Goal: Information Seeking & Learning: Learn about a topic

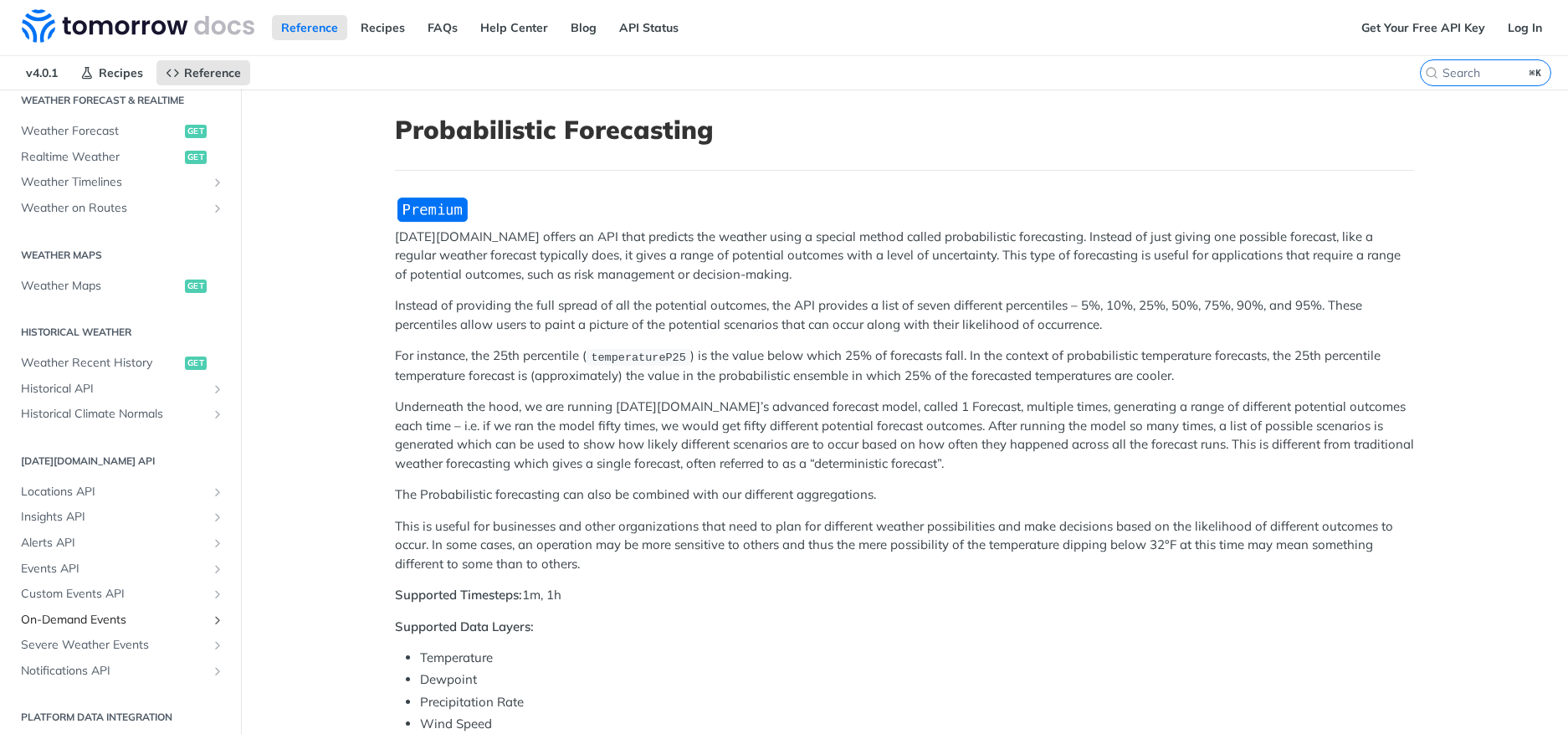
scroll to position [789, 0]
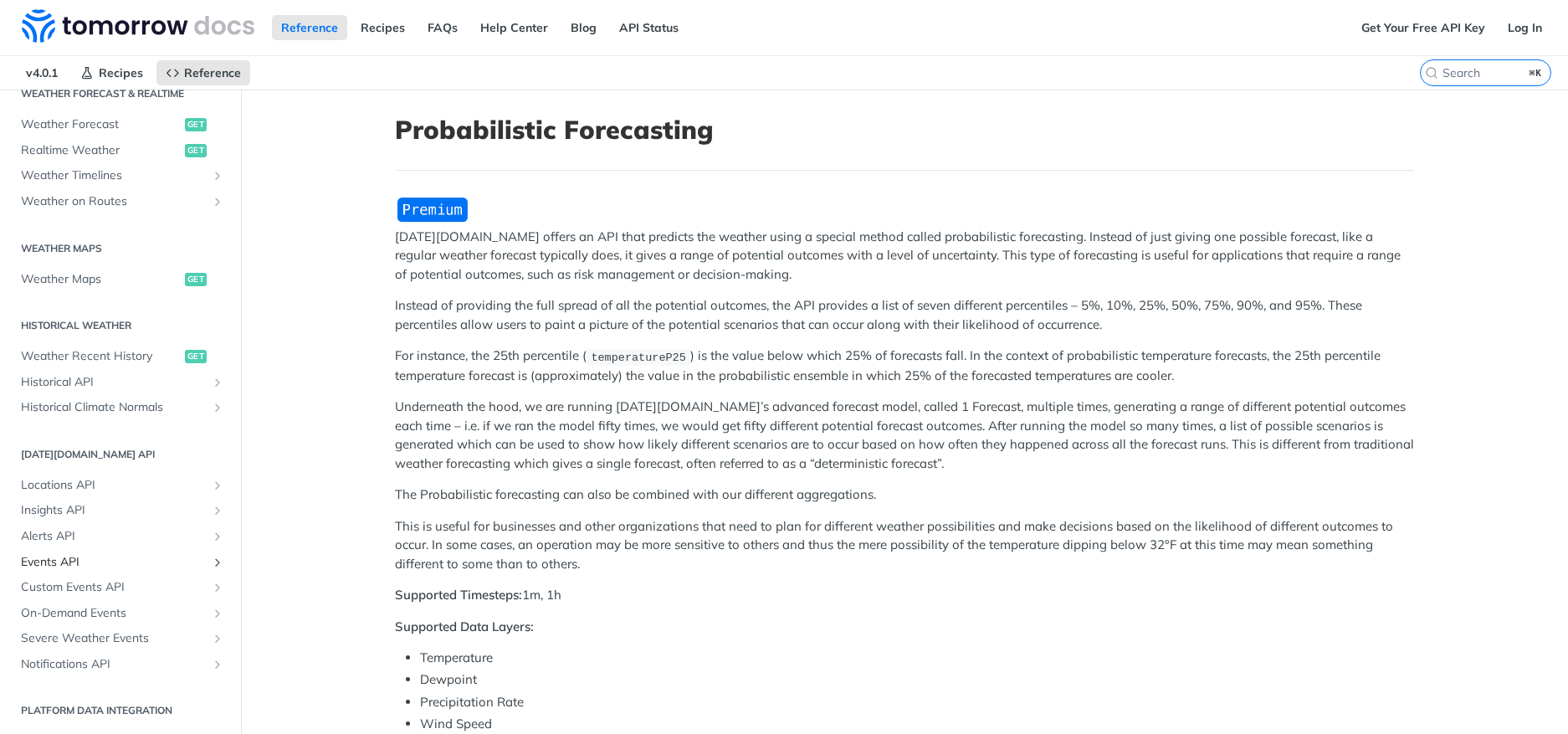
click at [80, 558] on span "Events API" at bounding box center [114, 563] width 186 height 17
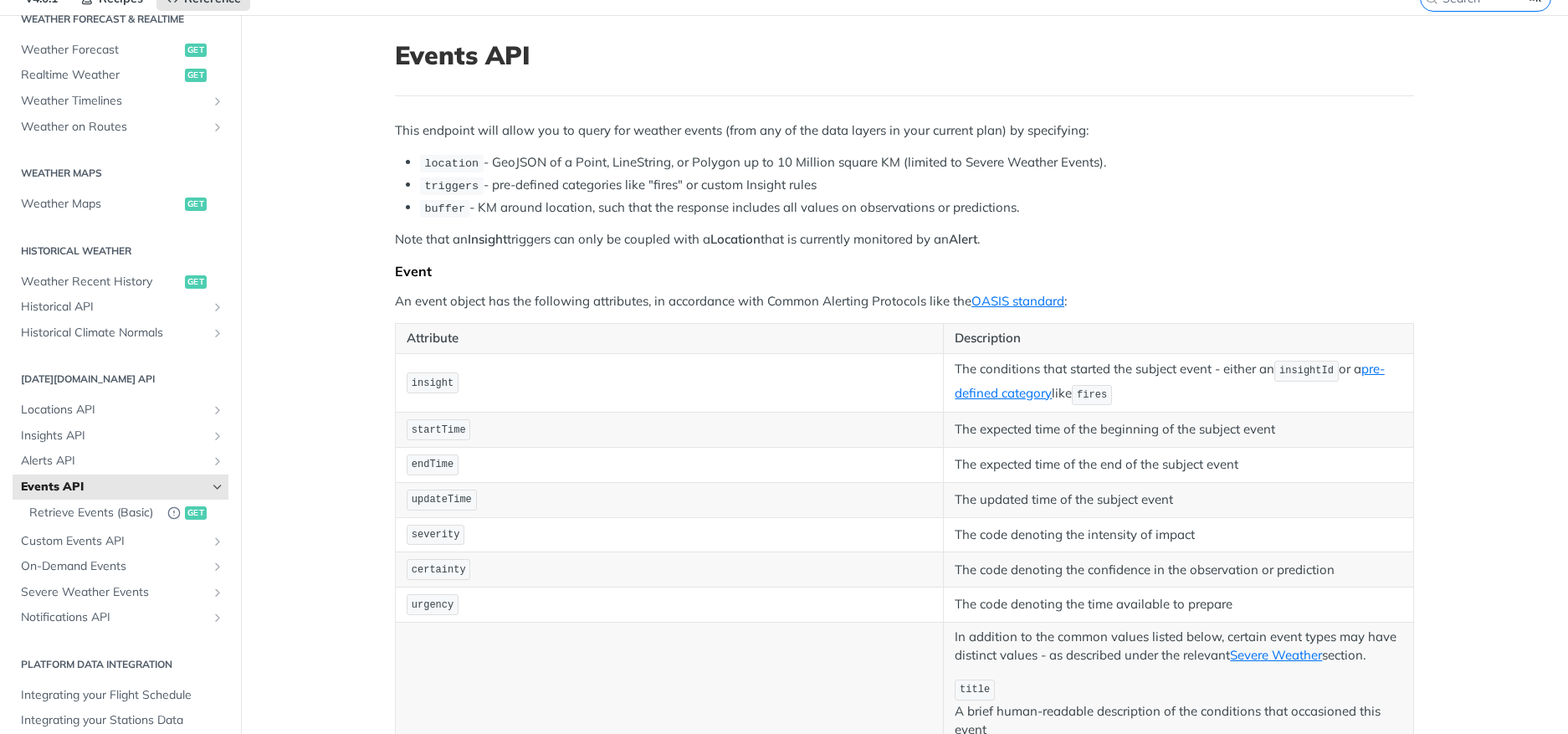
scroll to position [67, 0]
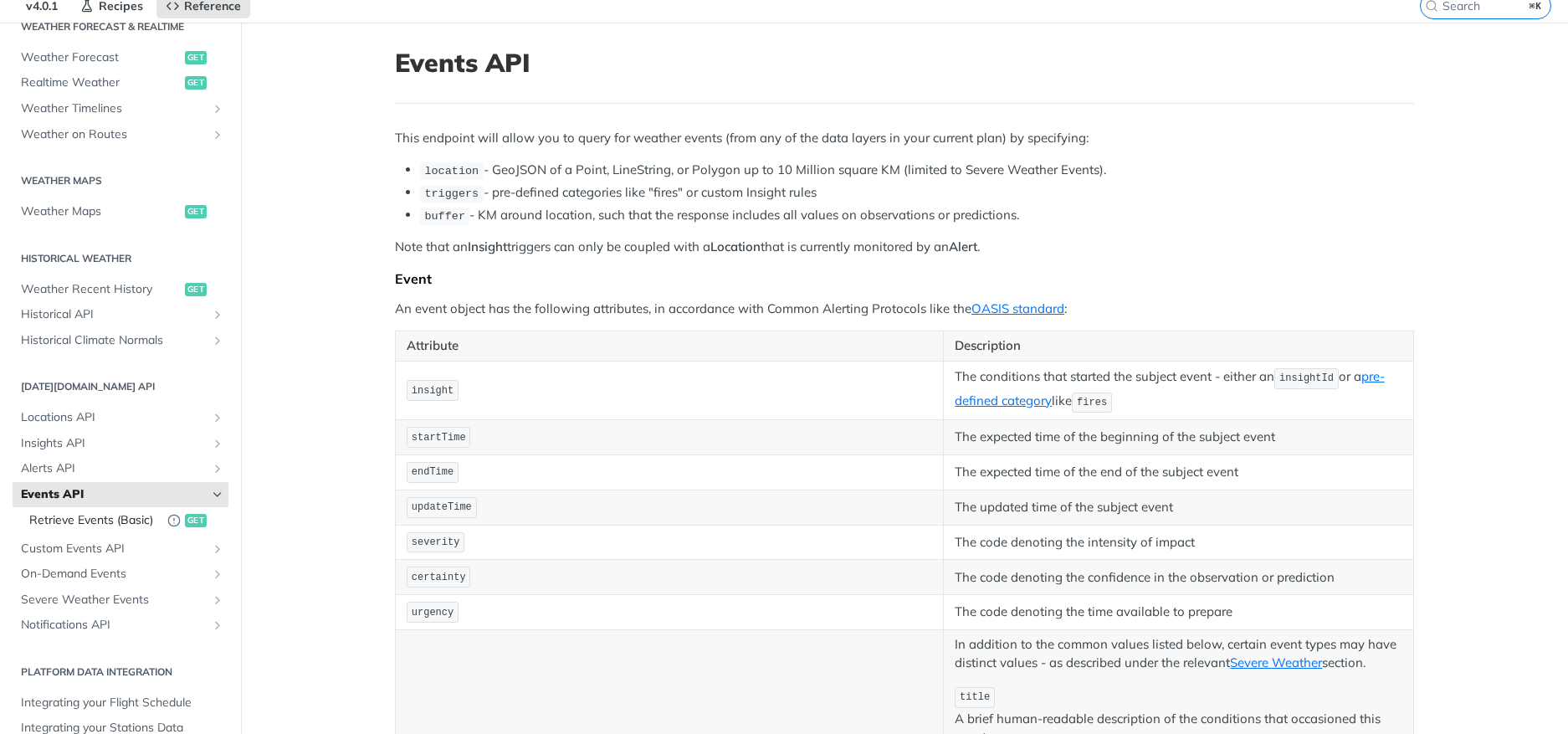
click at [87, 526] on span "Retrieve Events (Basic)" at bounding box center [94, 520] width 130 height 17
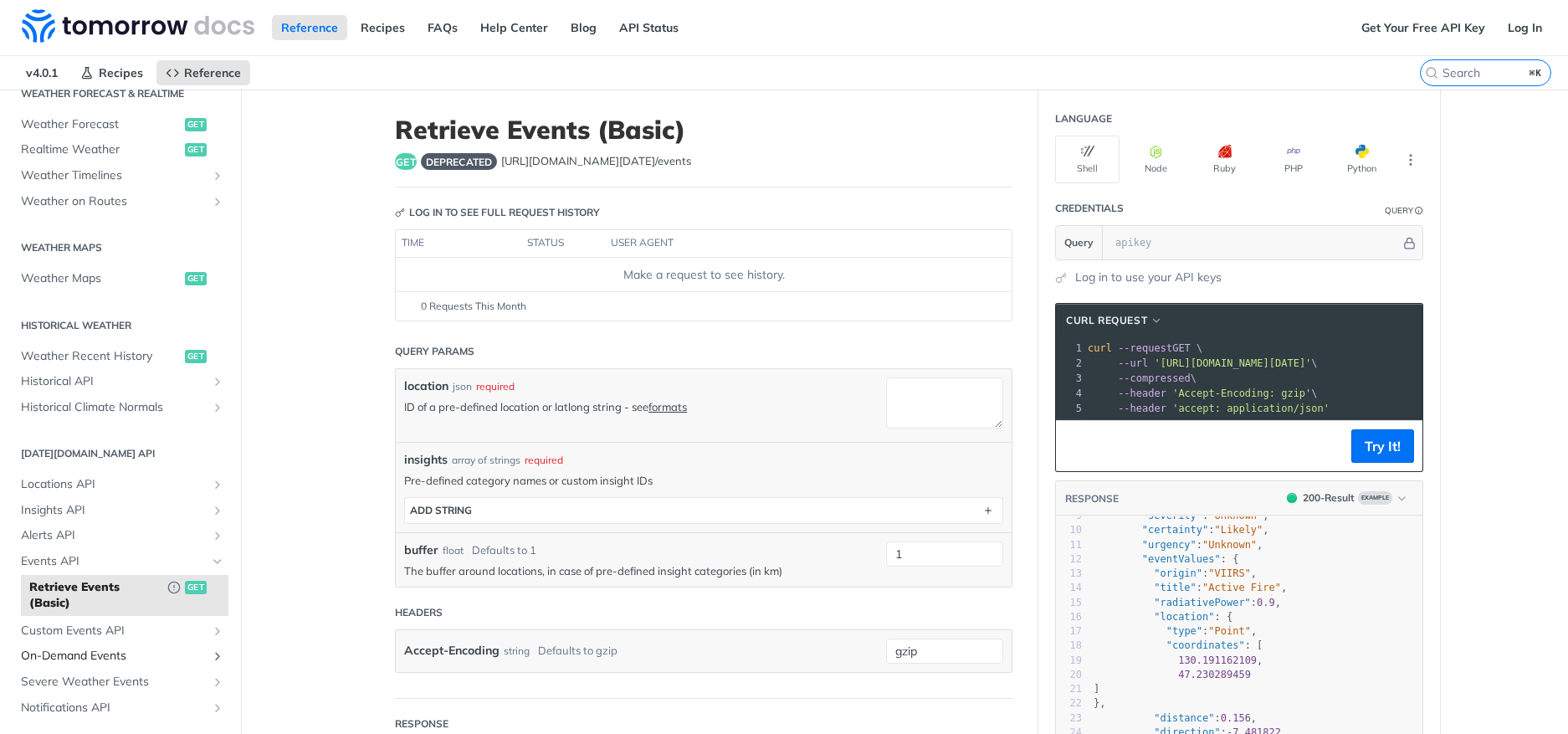
click at [89, 650] on span "On-Demand Events" at bounding box center [114, 657] width 186 height 17
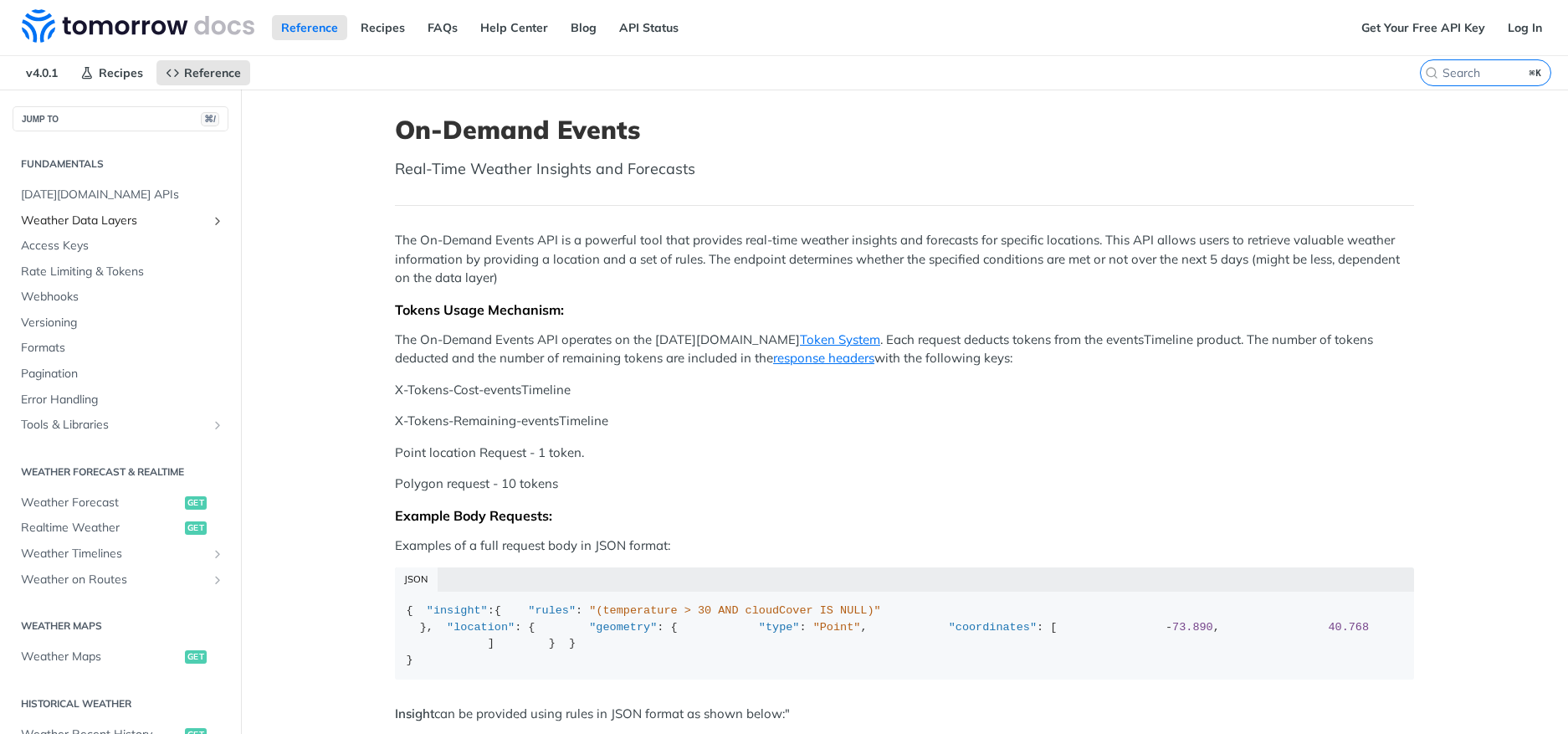
click at [126, 223] on span "Weather Data Layers" at bounding box center [114, 221] width 186 height 17
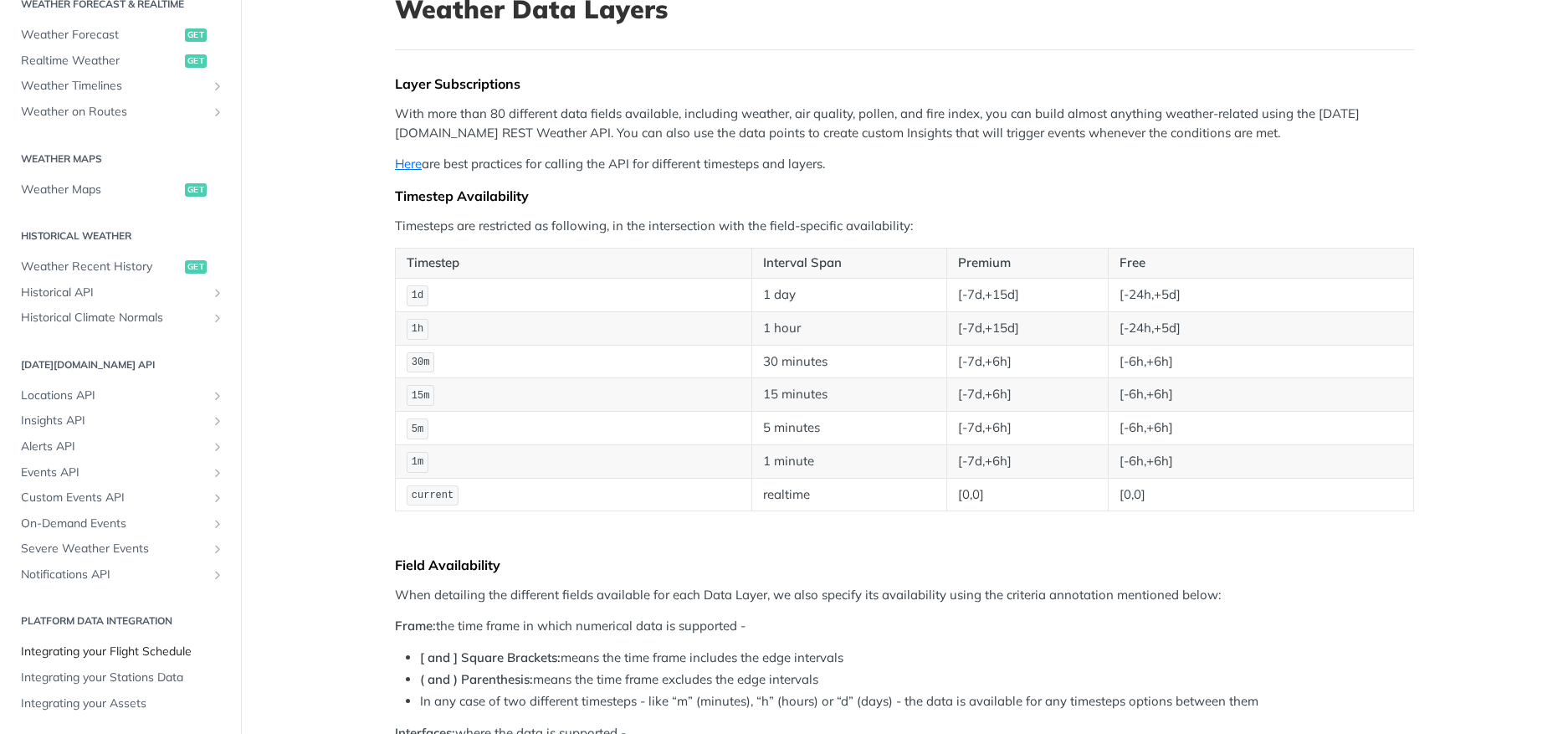
scroll to position [122, 0]
click at [103, 498] on span "Custom Events API" at bounding box center [114, 498] width 186 height 17
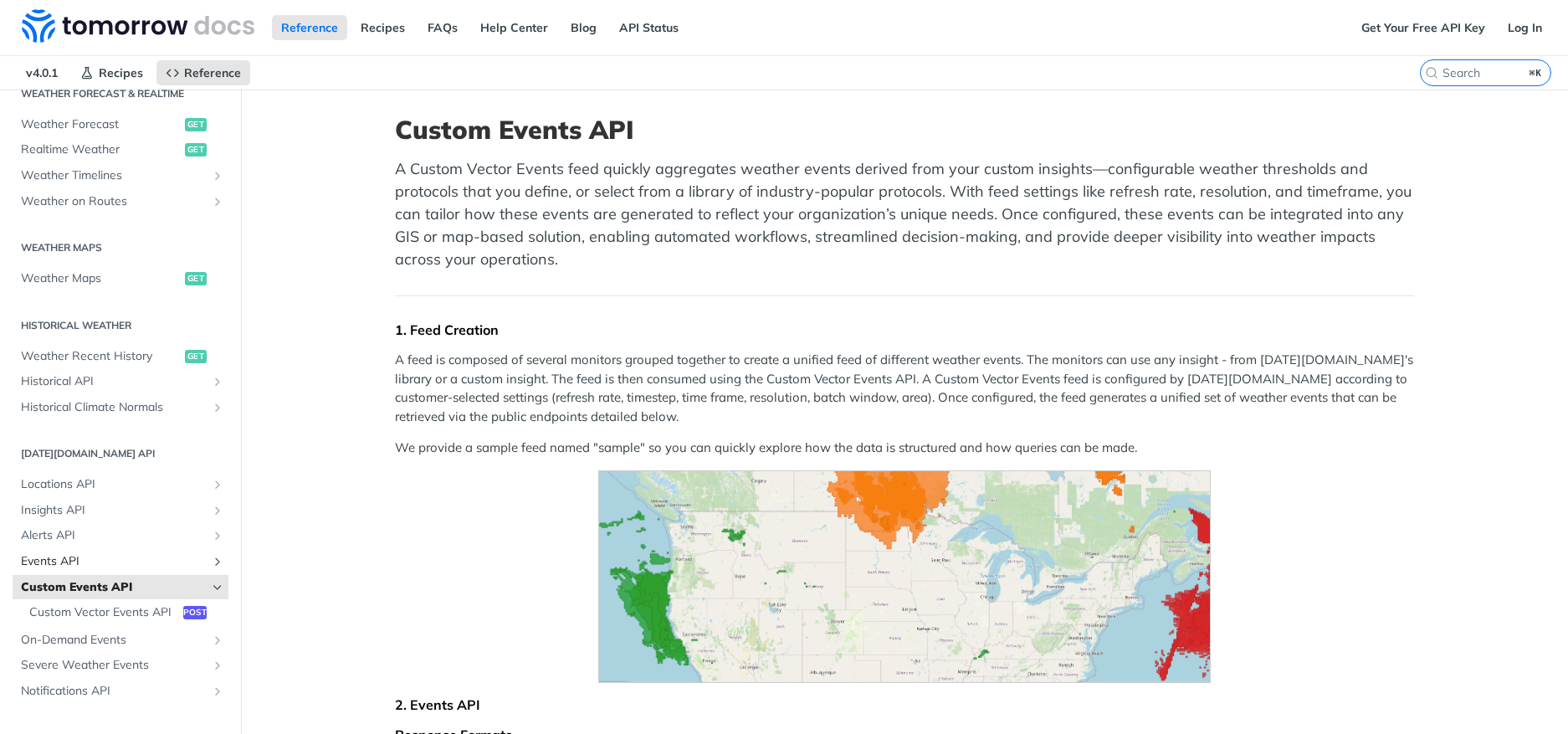
click at [86, 553] on span "Events API" at bounding box center [114, 562] width 186 height 17
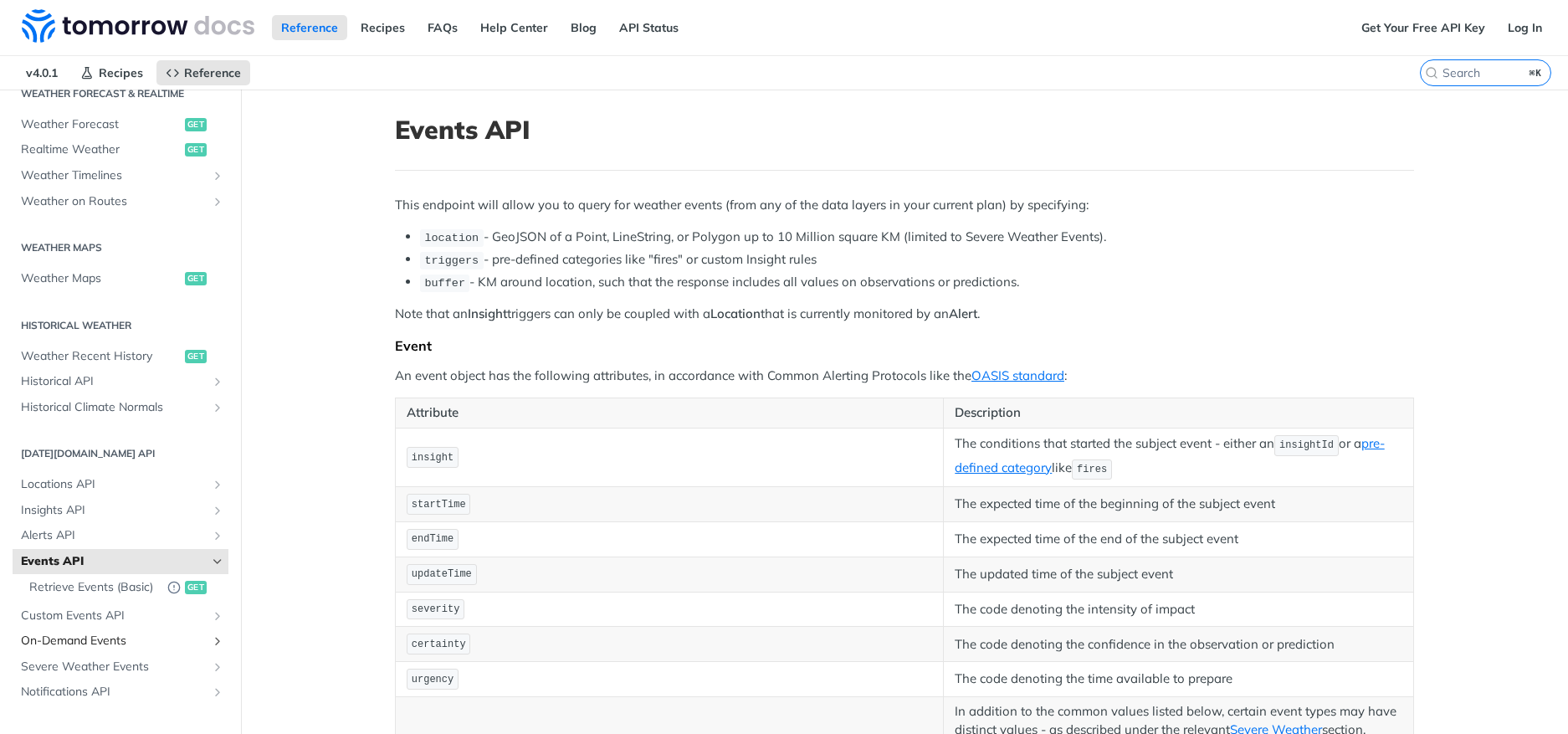
click at [131, 649] on span "On-Demand Events" at bounding box center [114, 642] width 186 height 17
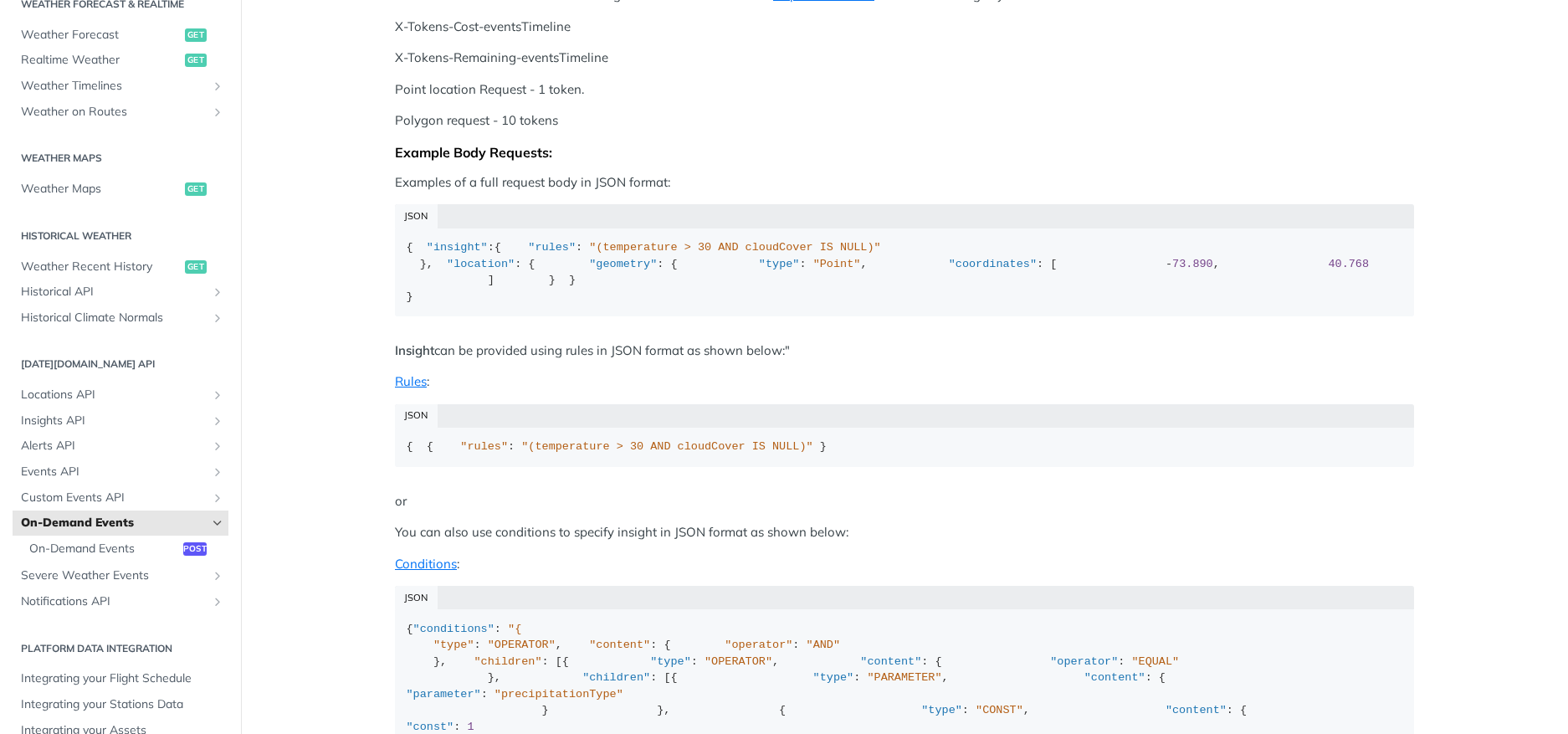
scroll to position [367, 0]
click at [87, 440] on span "Alerts API" at bounding box center [114, 447] width 186 height 17
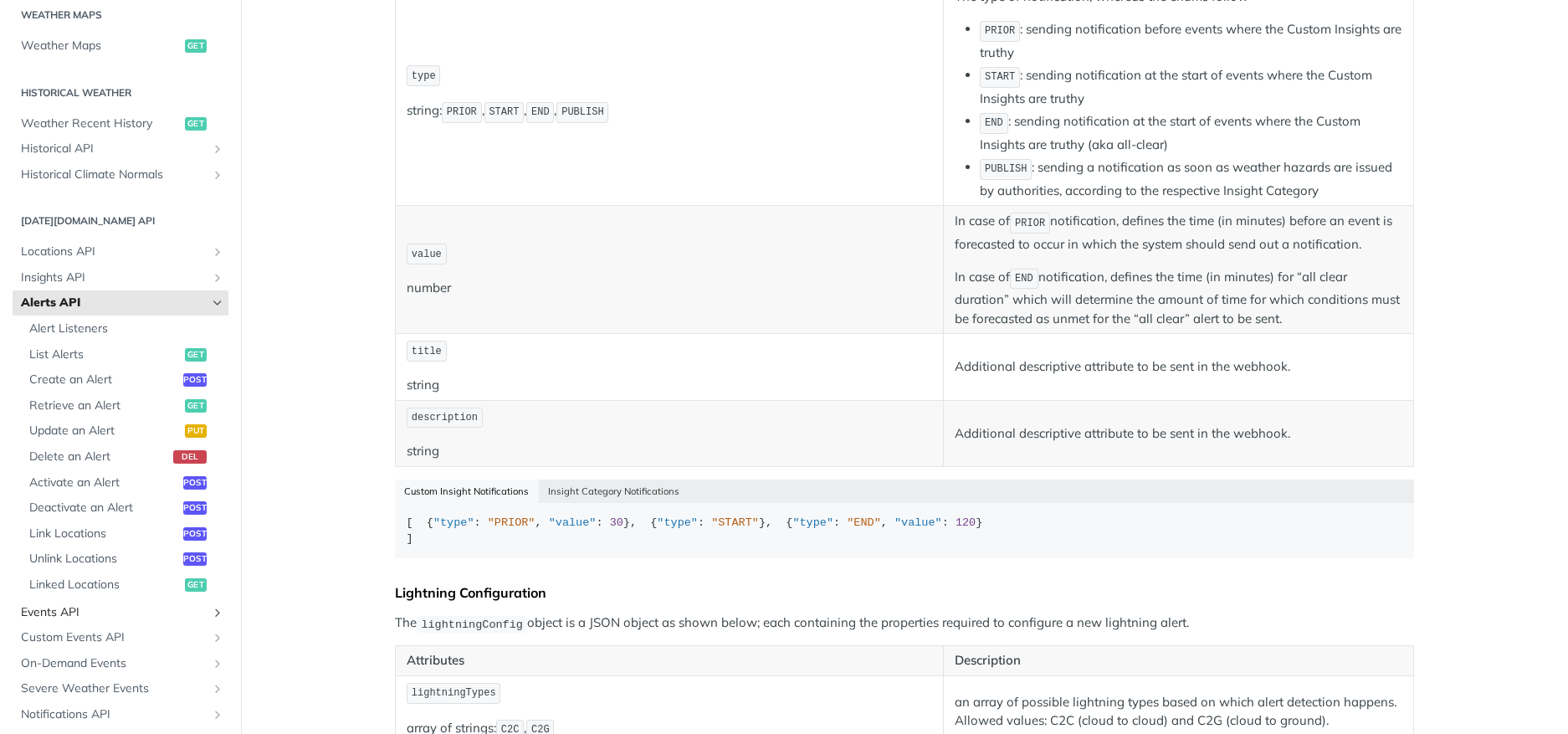
scroll to position [661, 0]
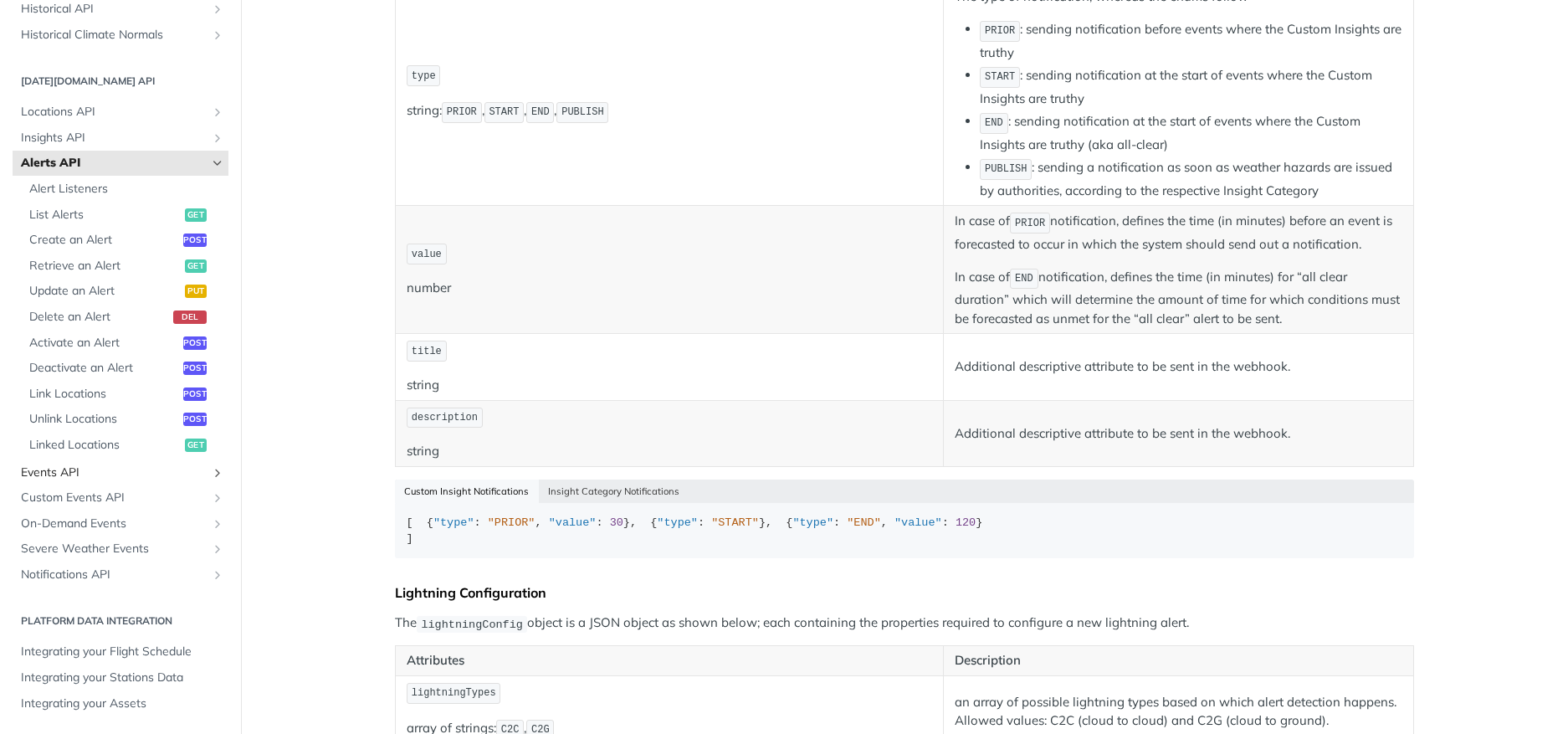
click at [91, 481] on link "Events API" at bounding box center [120, 473] width 216 height 25
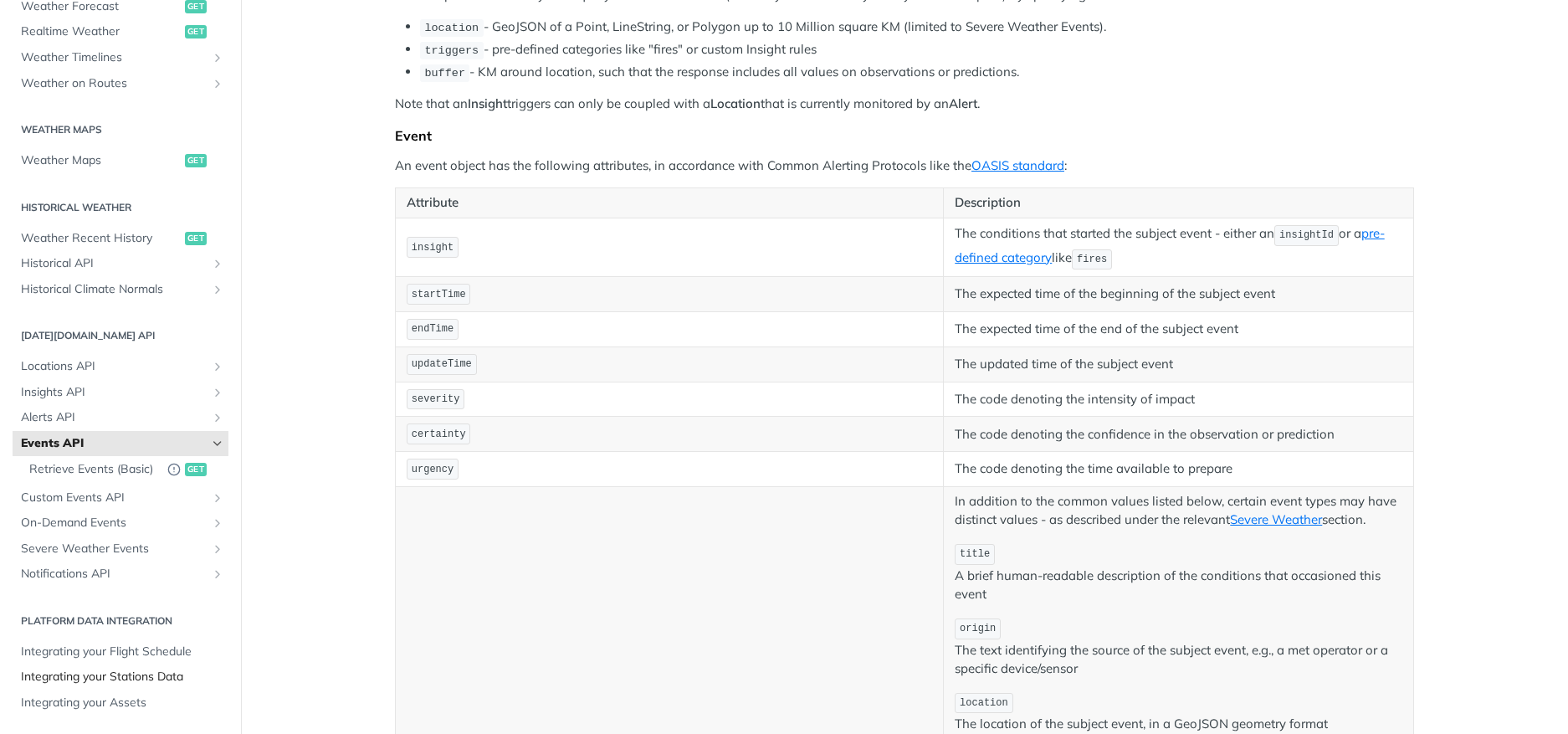
scroll to position [284, 0]
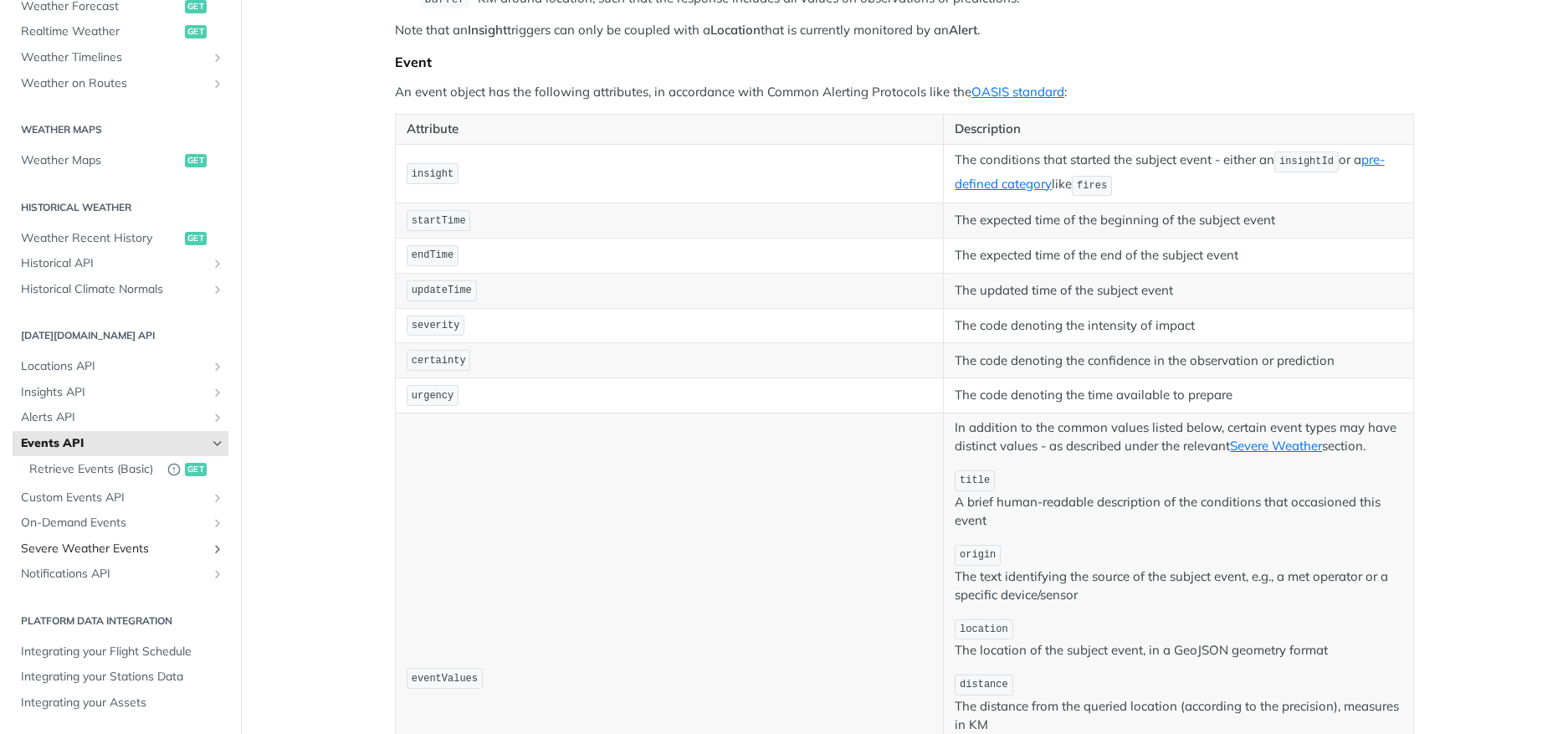
click at [106, 552] on span "Severe Weather Events" at bounding box center [114, 549] width 186 height 17
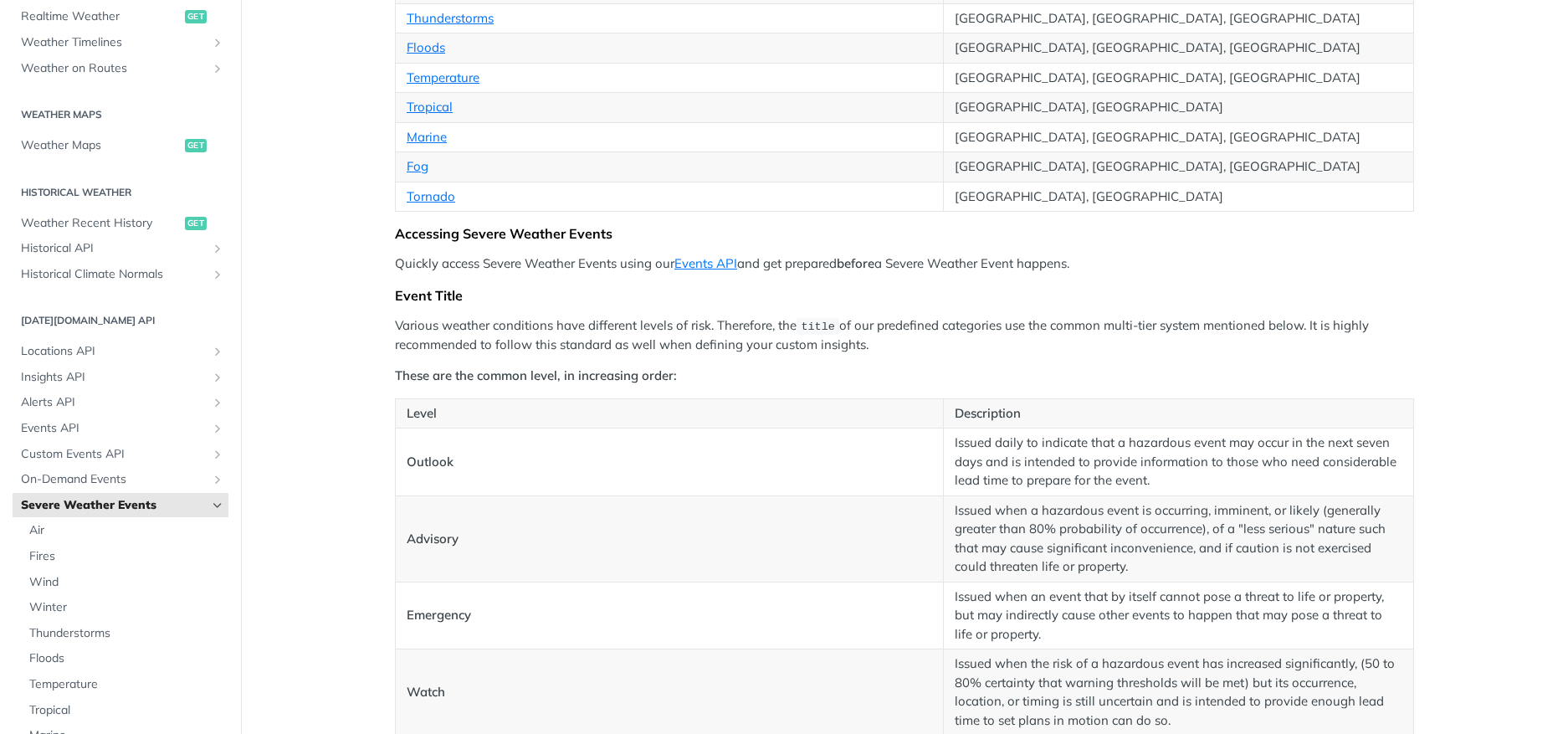
scroll to position [591, 0]
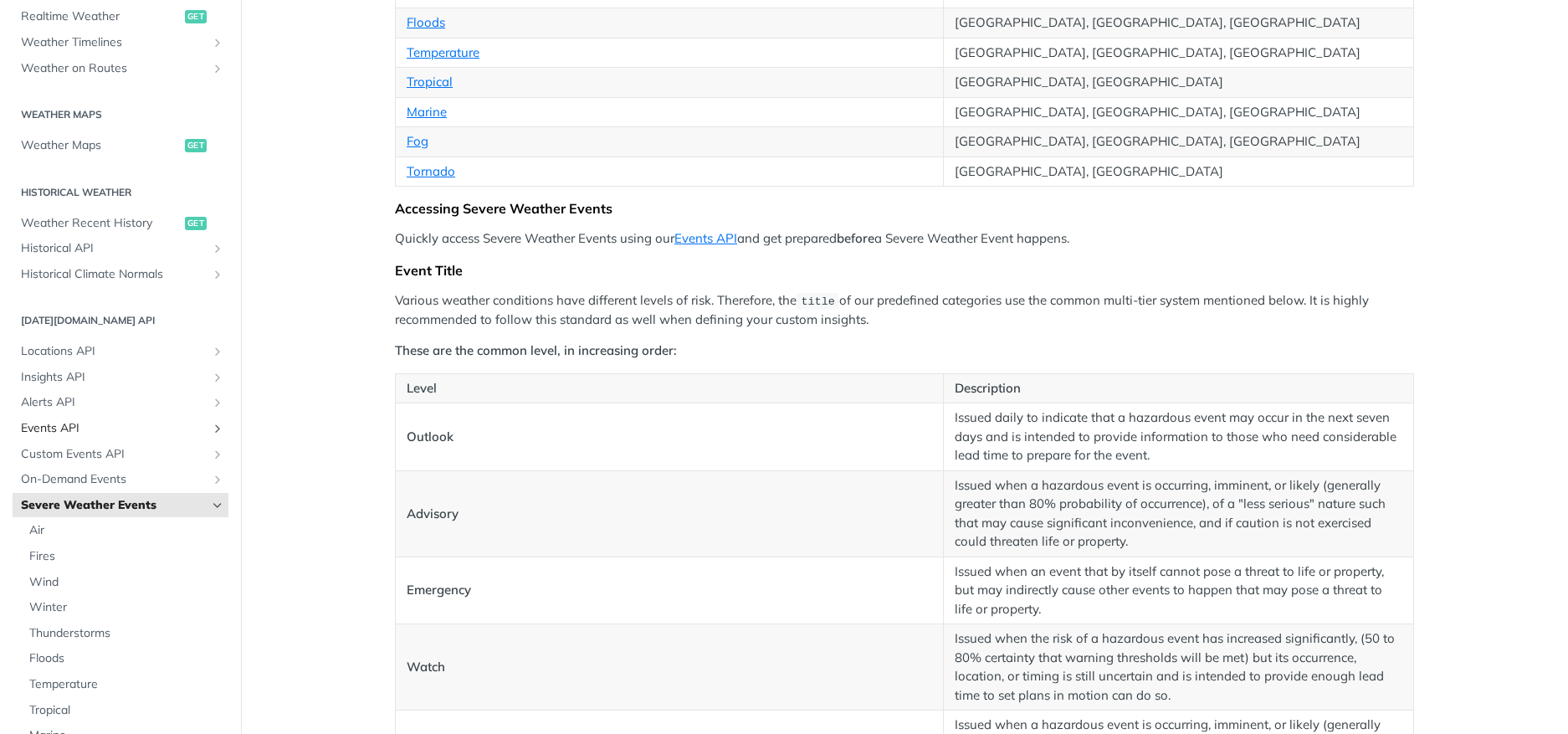
click at [56, 433] on span "Events API" at bounding box center [114, 429] width 186 height 17
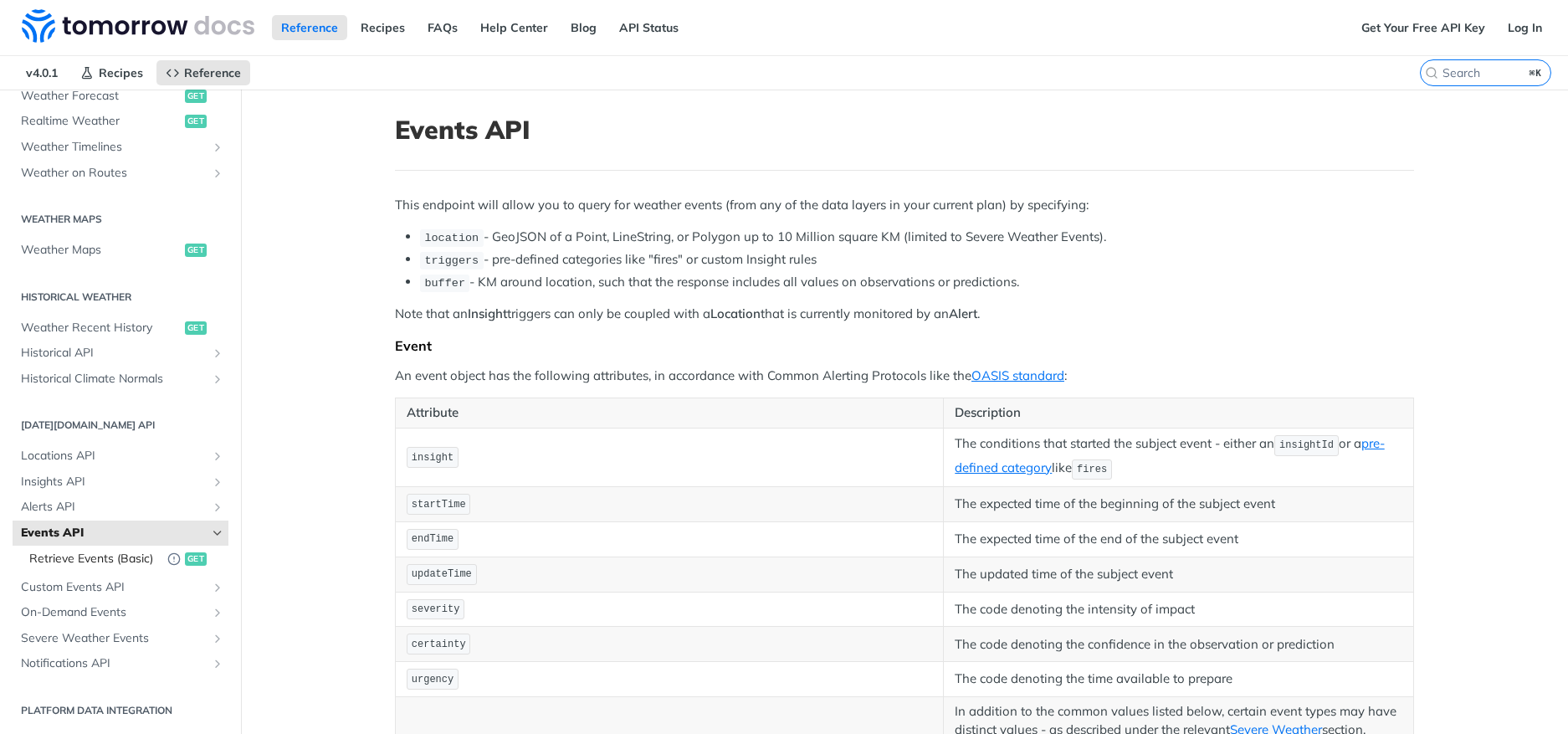
click at [54, 551] on span "Retrieve Events (Basic)" at bounding box center [94, 559] width 130 height 17
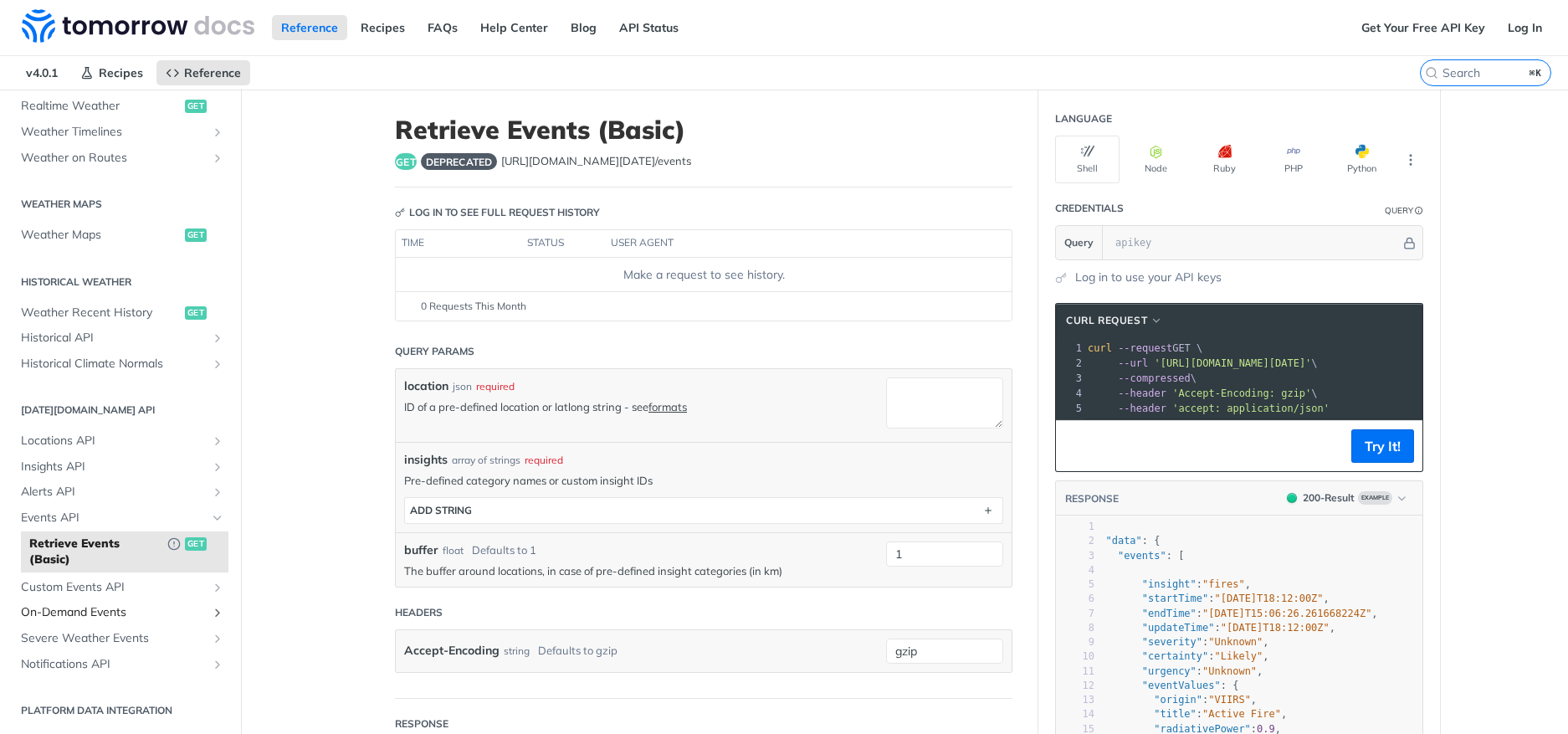
click at [80, 617] on span "On-Demand Events" at bounding box center [114, 613] width 186 height 17
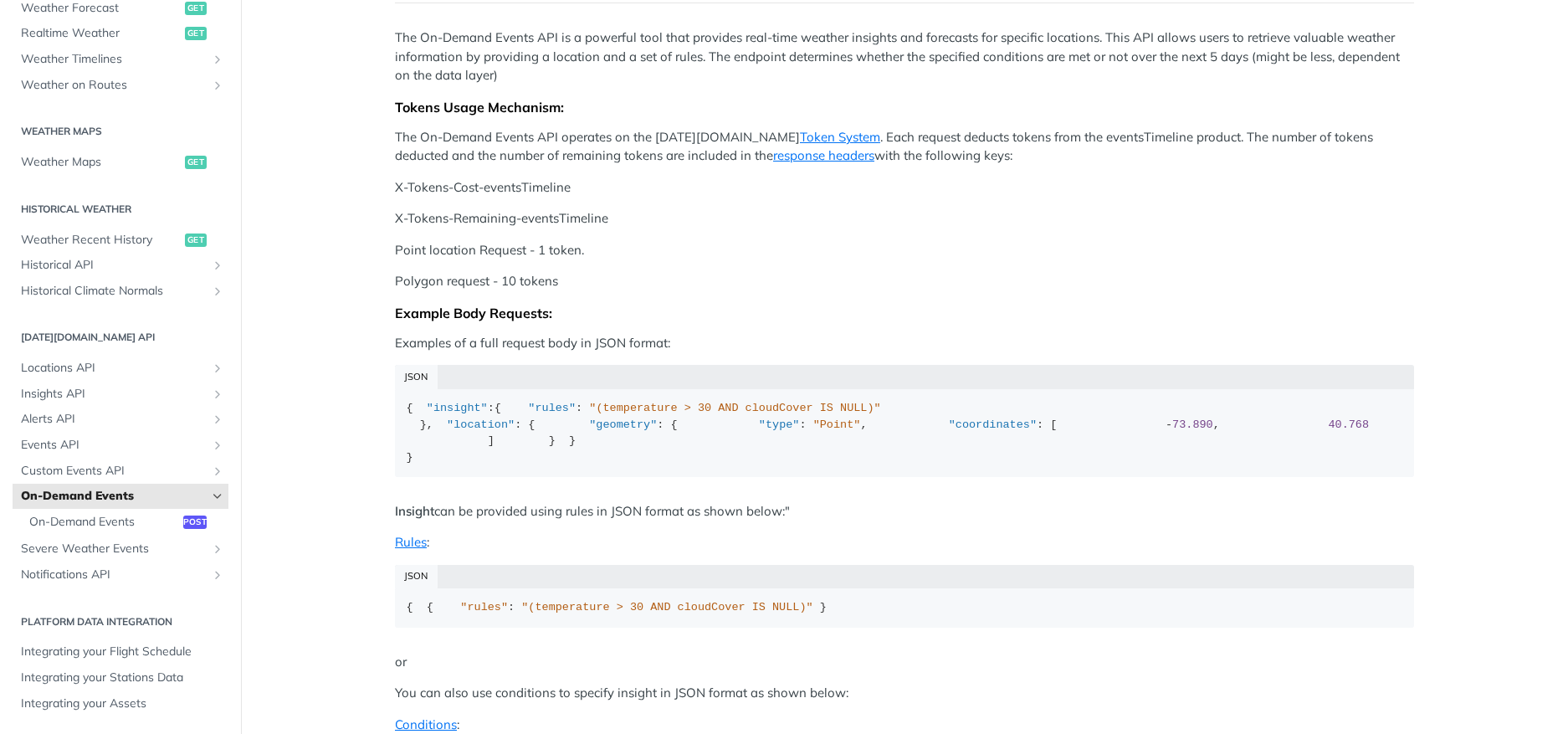
scroll to position [208, 0]
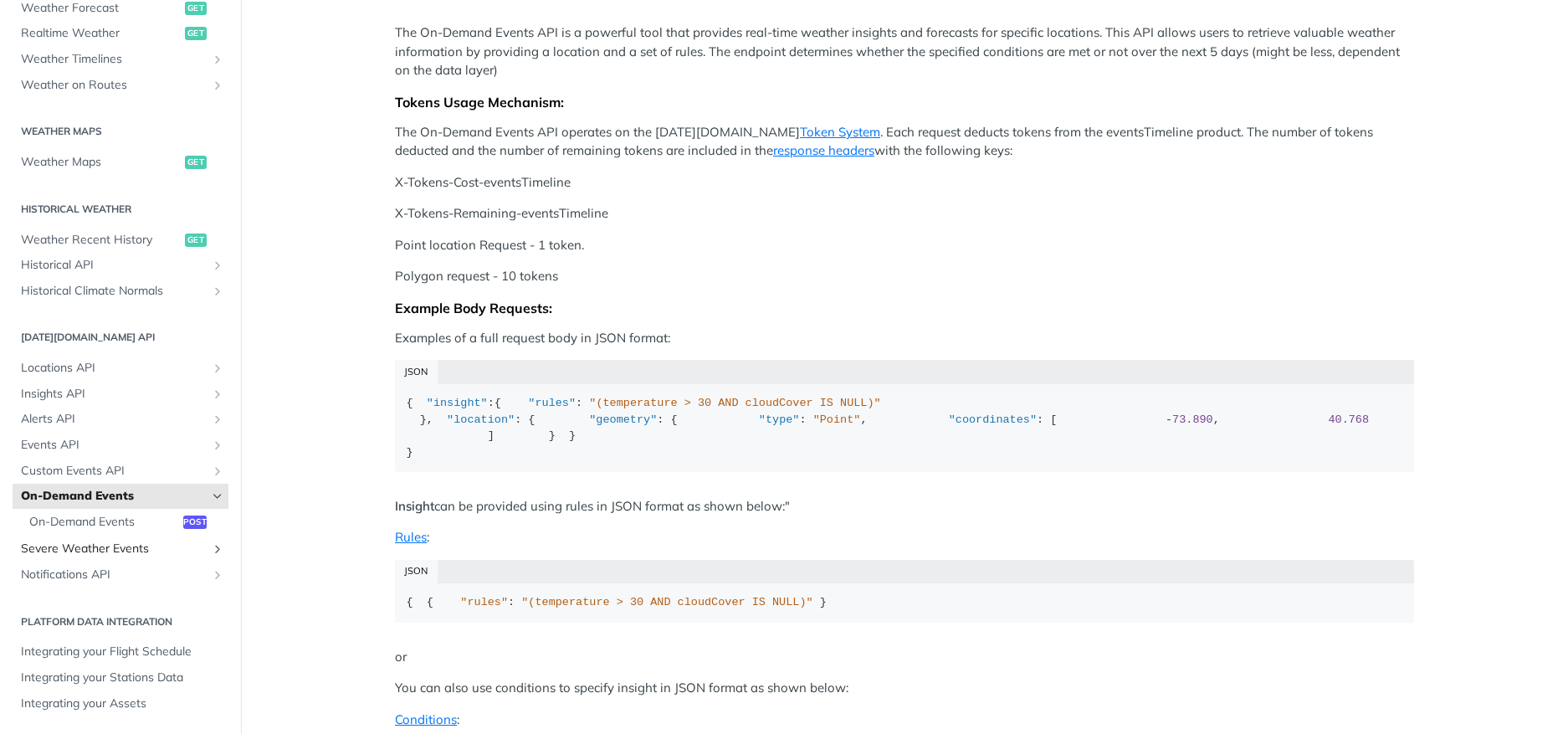
click at [81, 547] on span "Severe Weather Events" at bounding box center [114, 549] width 186 height 17
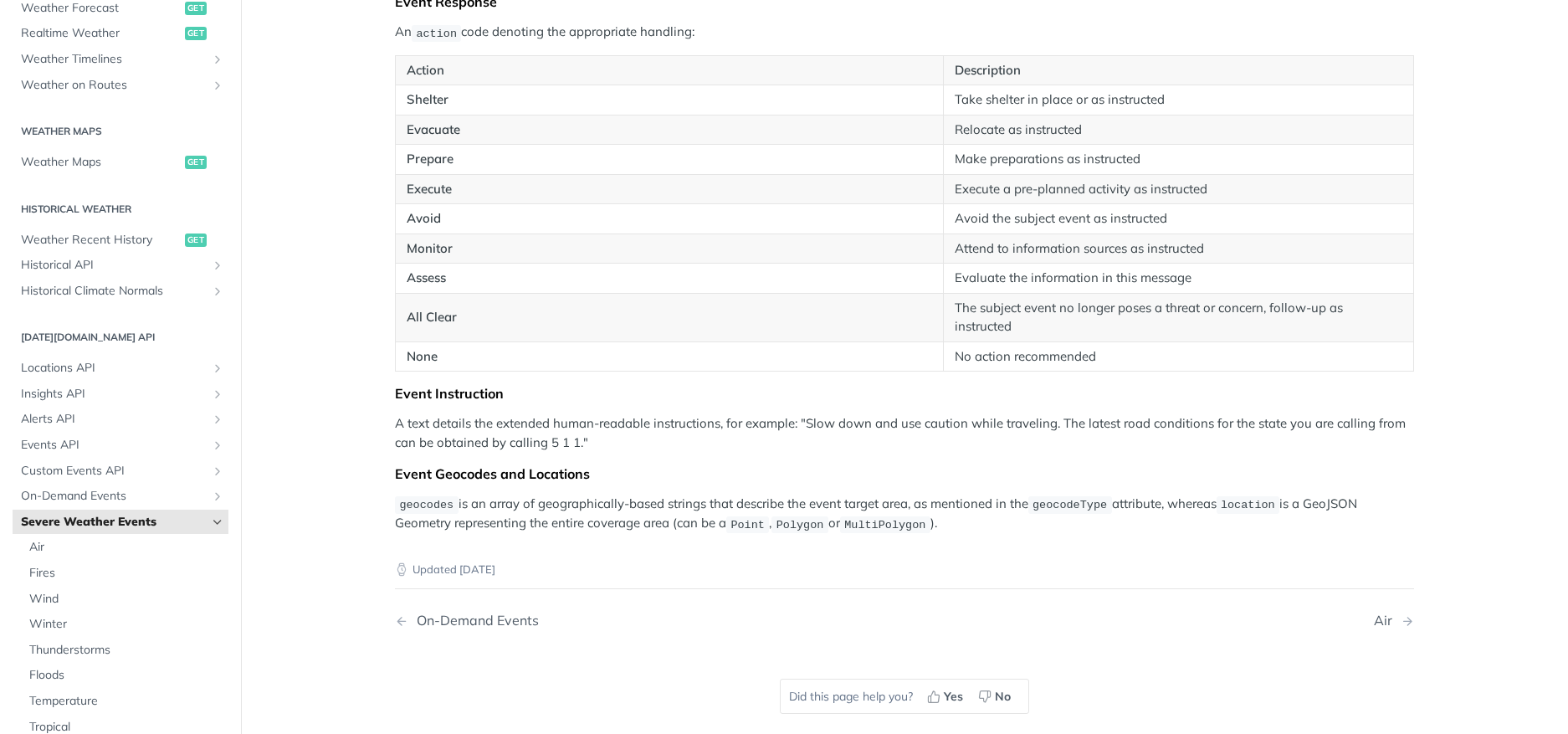
scroll to position [2628, 0]
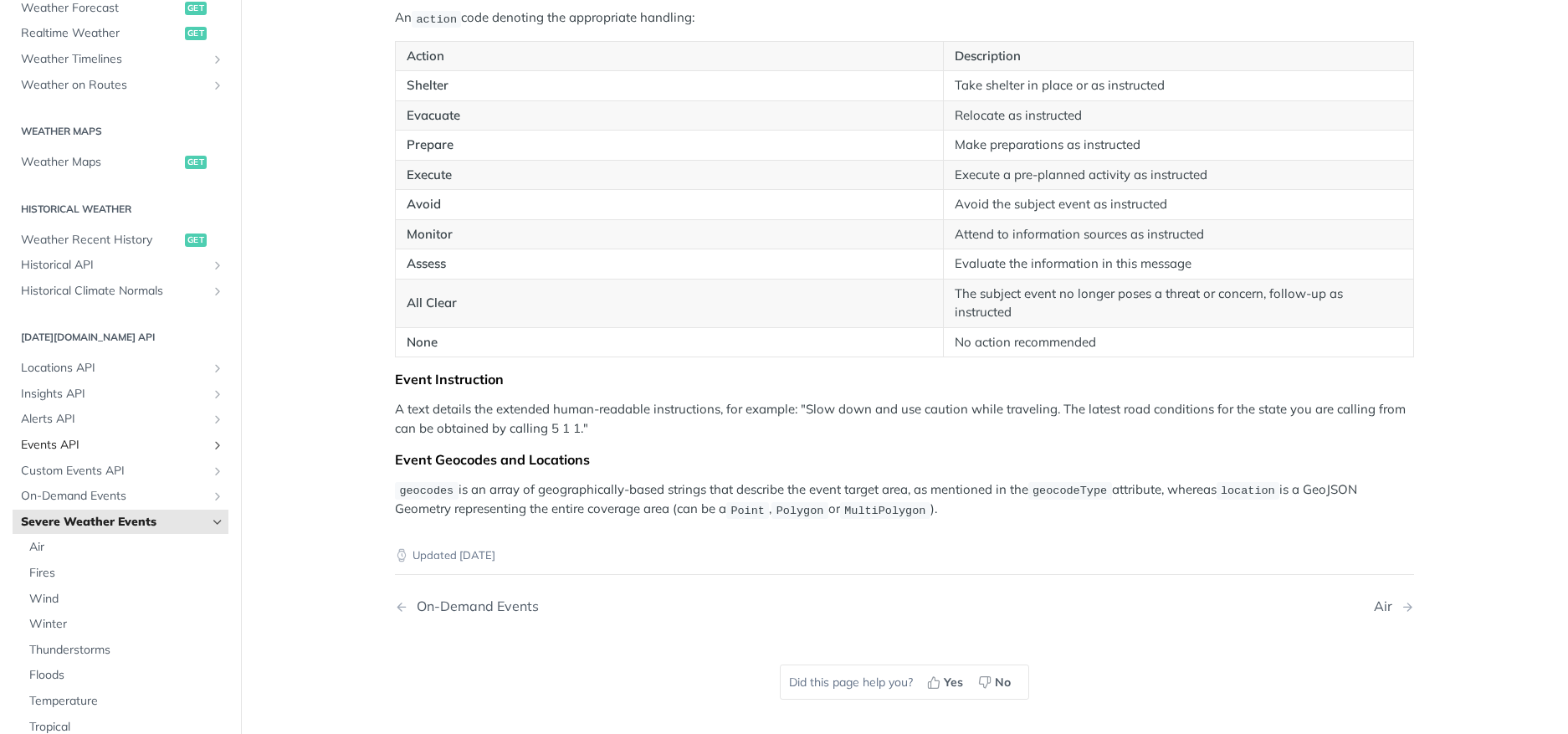
click at [50, 445] on span "Events API" at bounding box center [114, 446] width 186 height 17
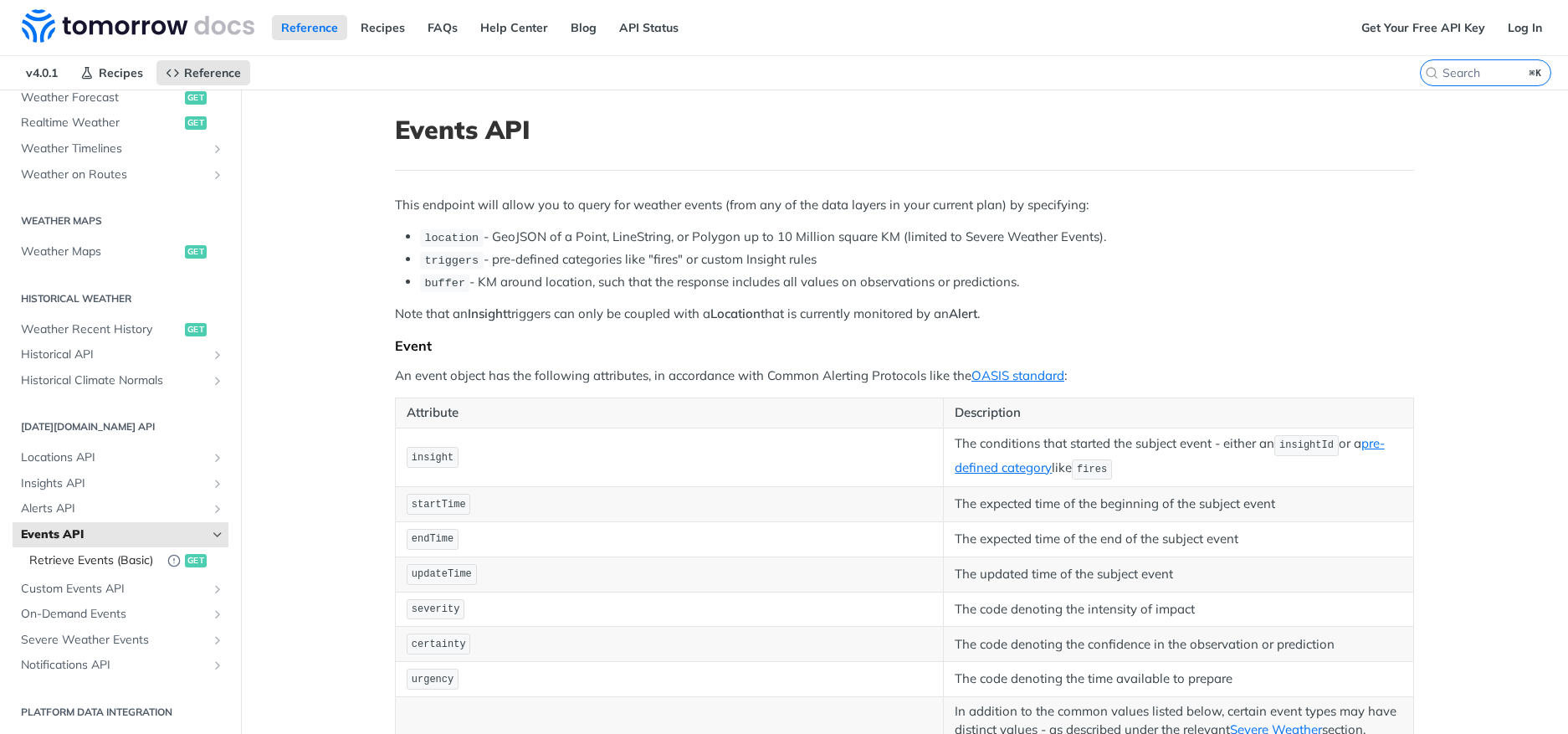
click at [84, 569] on span "Retrieve Events (Basic)" at bounding box center [94, 561] width 130 height 17
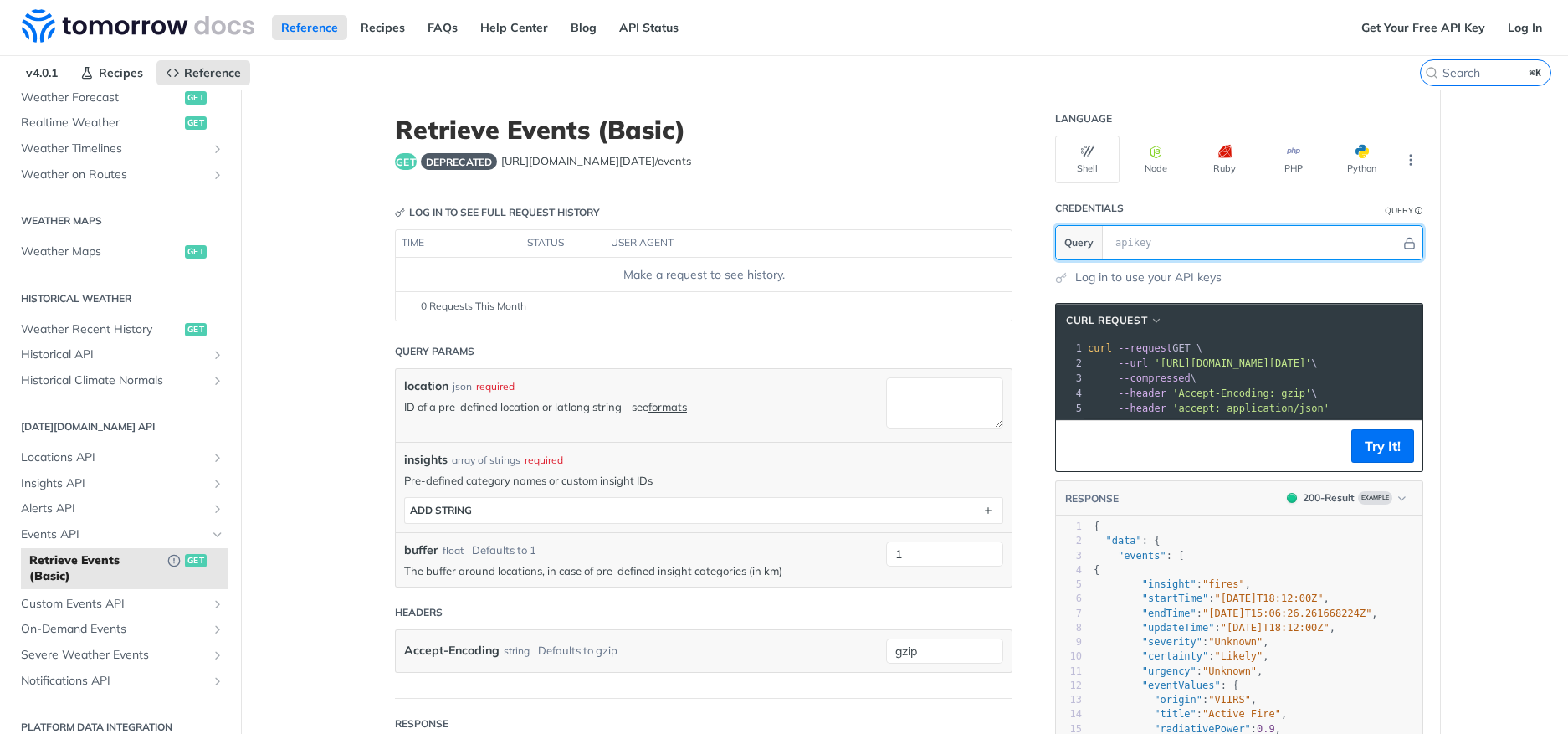
click at [1113, 242] on input "text" at bounding box center [1254, 243] width 294 height 34
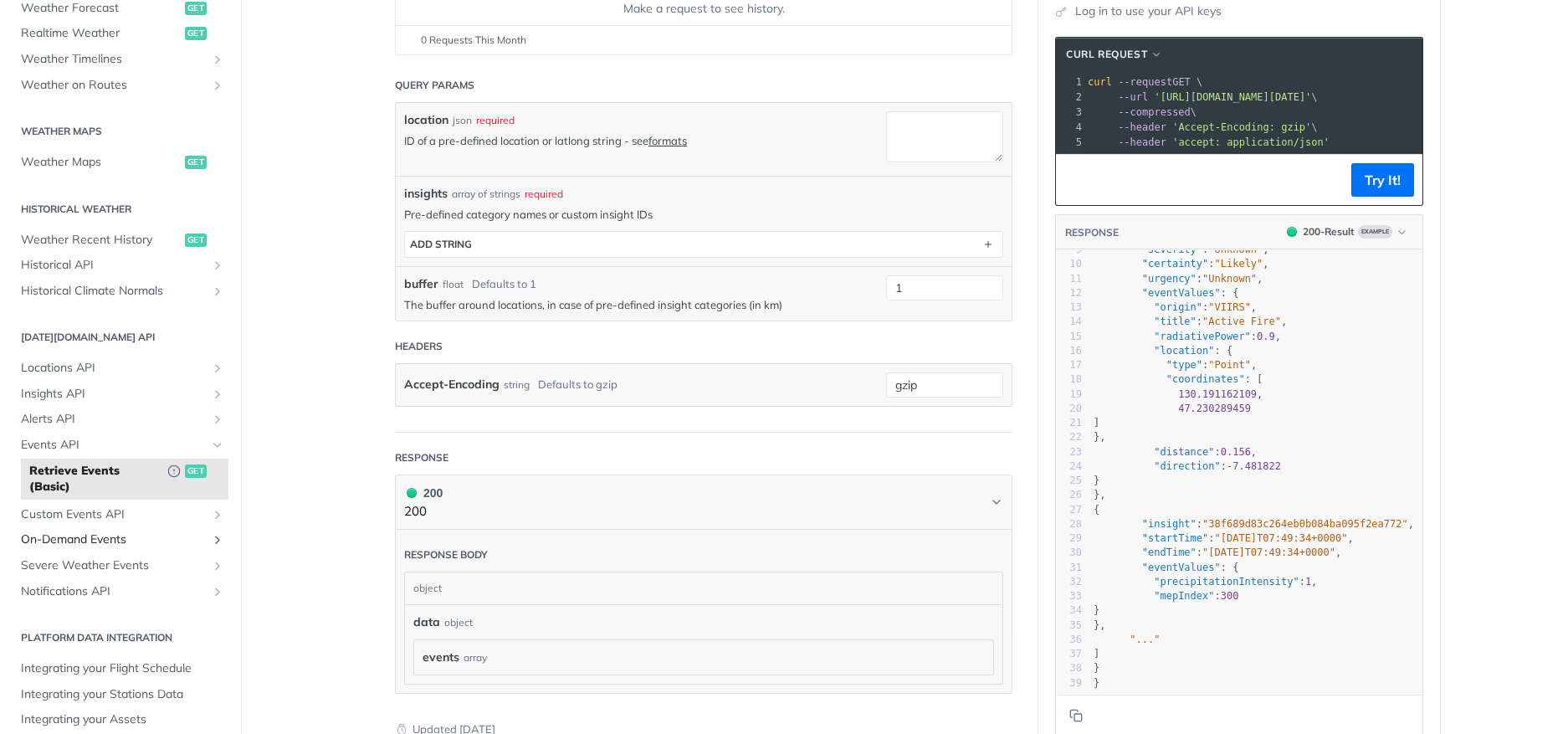
click at [36, 540] on span "On-Demand Events" at bounding box center [114, 540] width 186 height 17
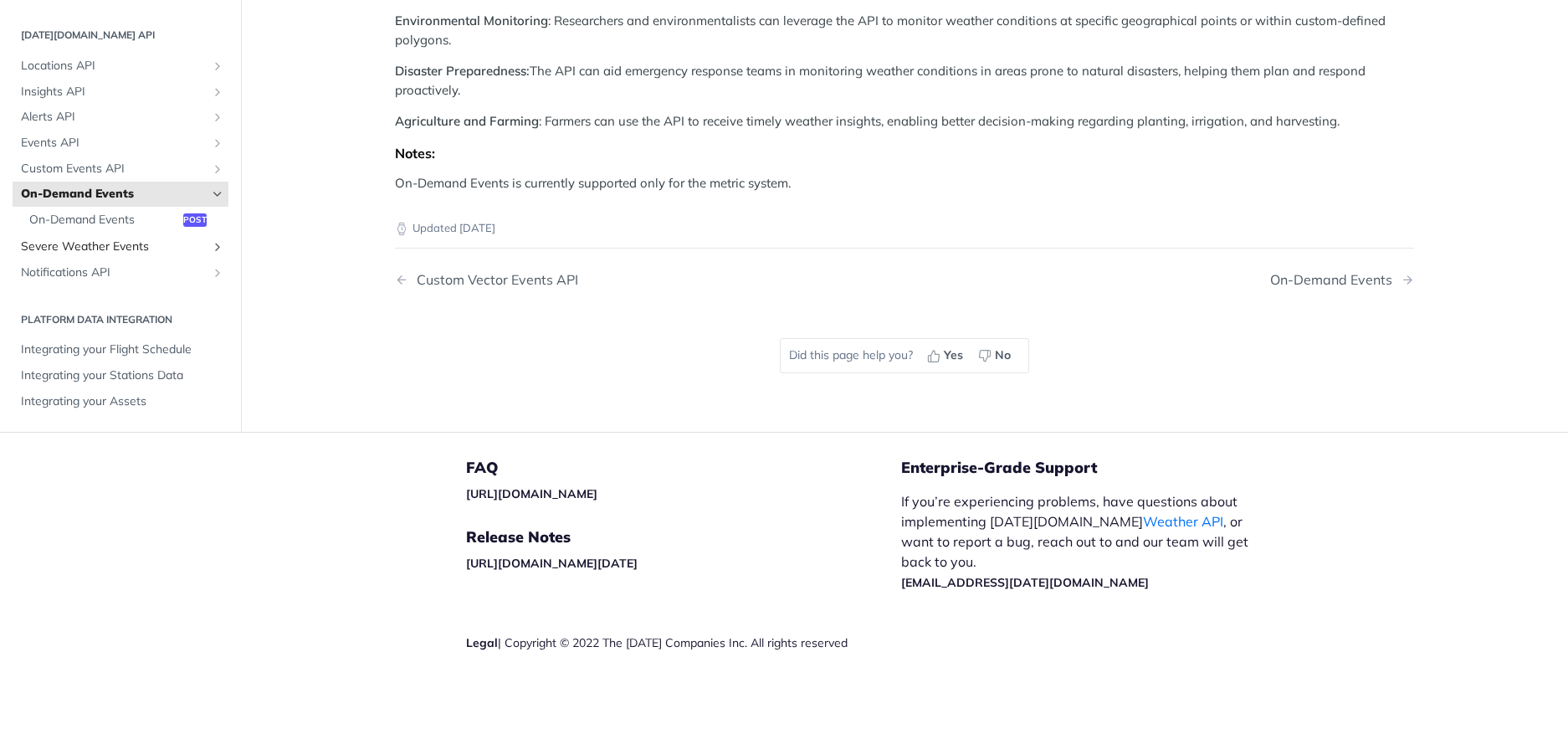
click at [60, 255] on span "Severe Weather Events" at bounding box center [114, 247] width 186 height 17
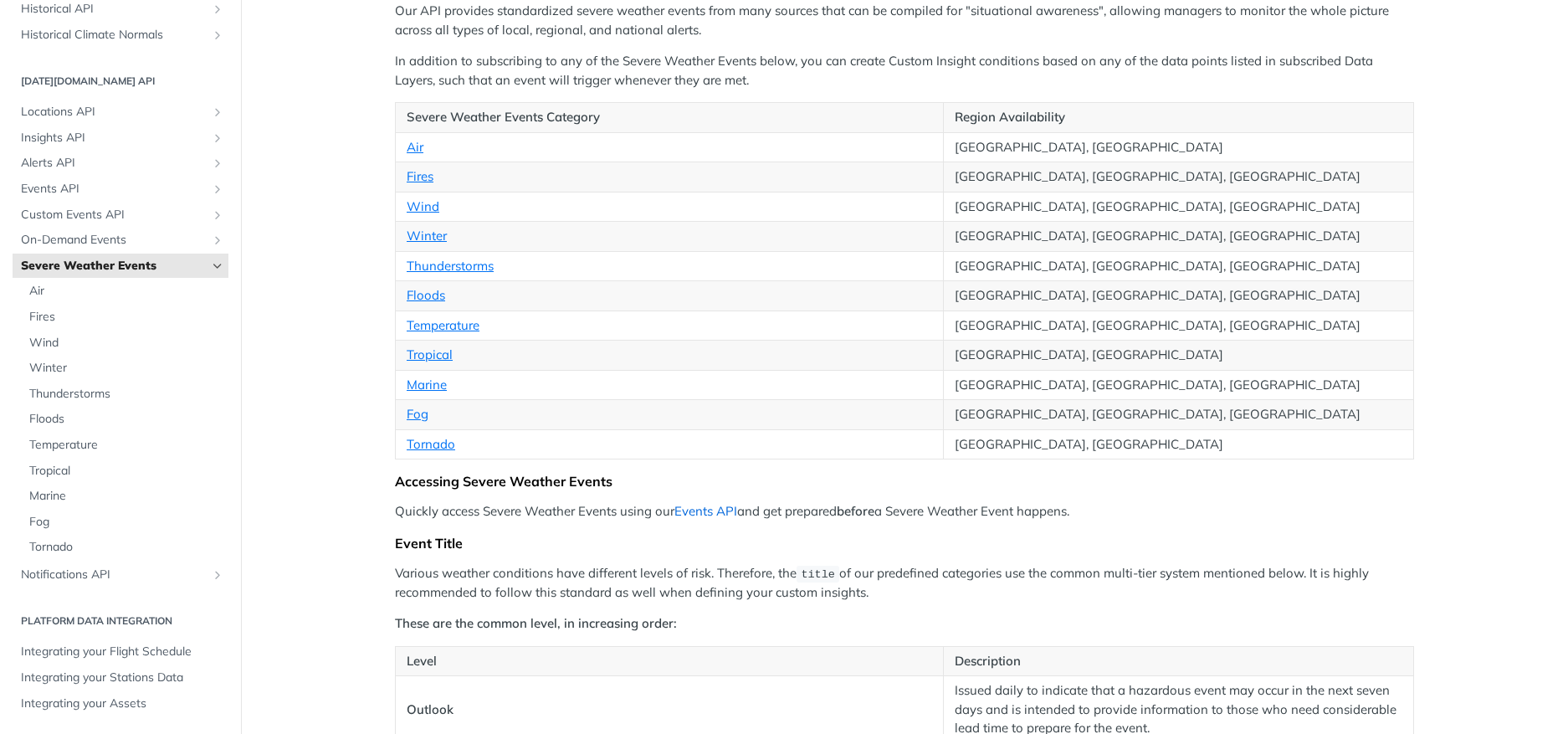
click at [728, 511] on link "Events API" at bounding box center [706, 511] width 63 height 16
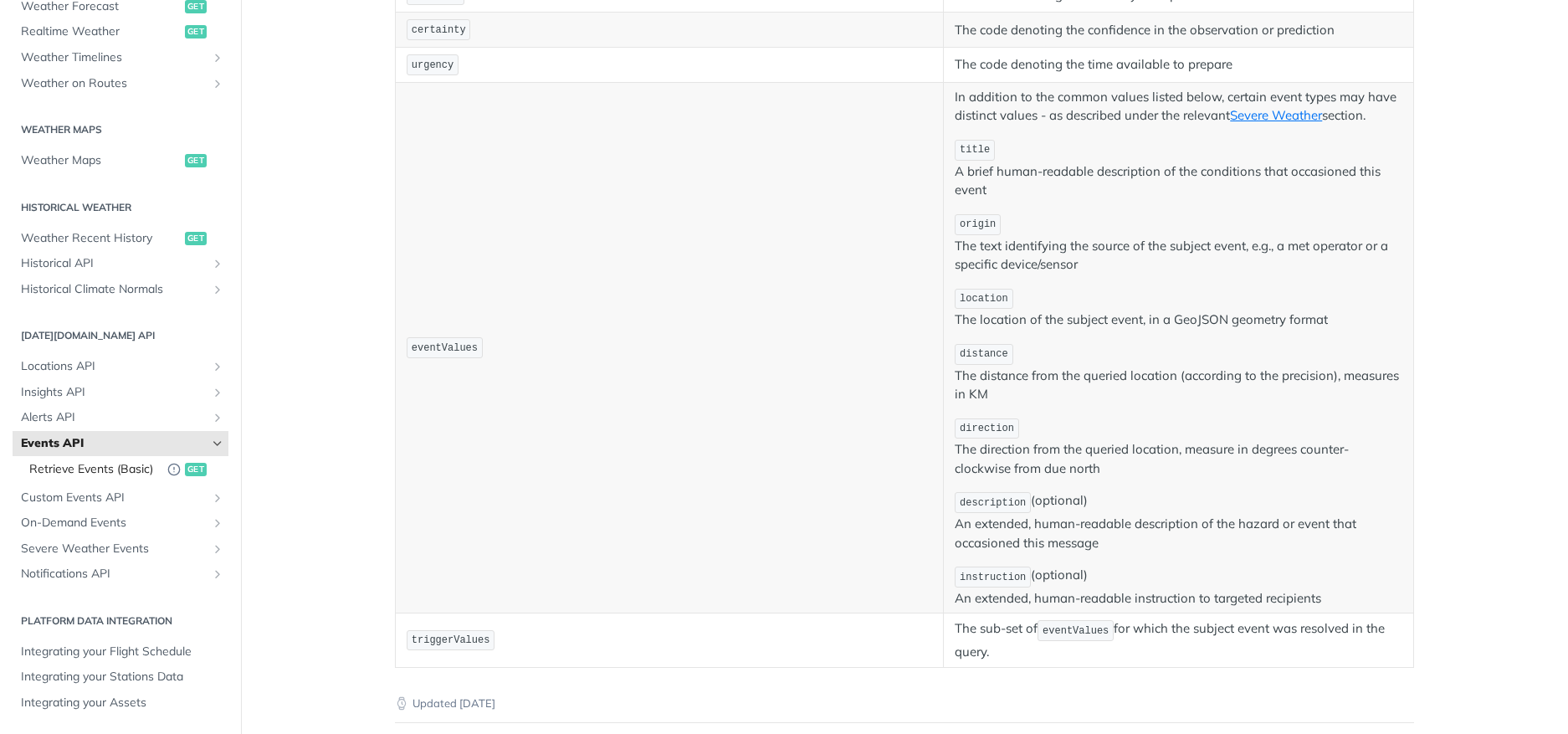
click at [80, 461] on span "Retrieve Events (Basic)" at bounding box center [94, 470] width 130 height 17
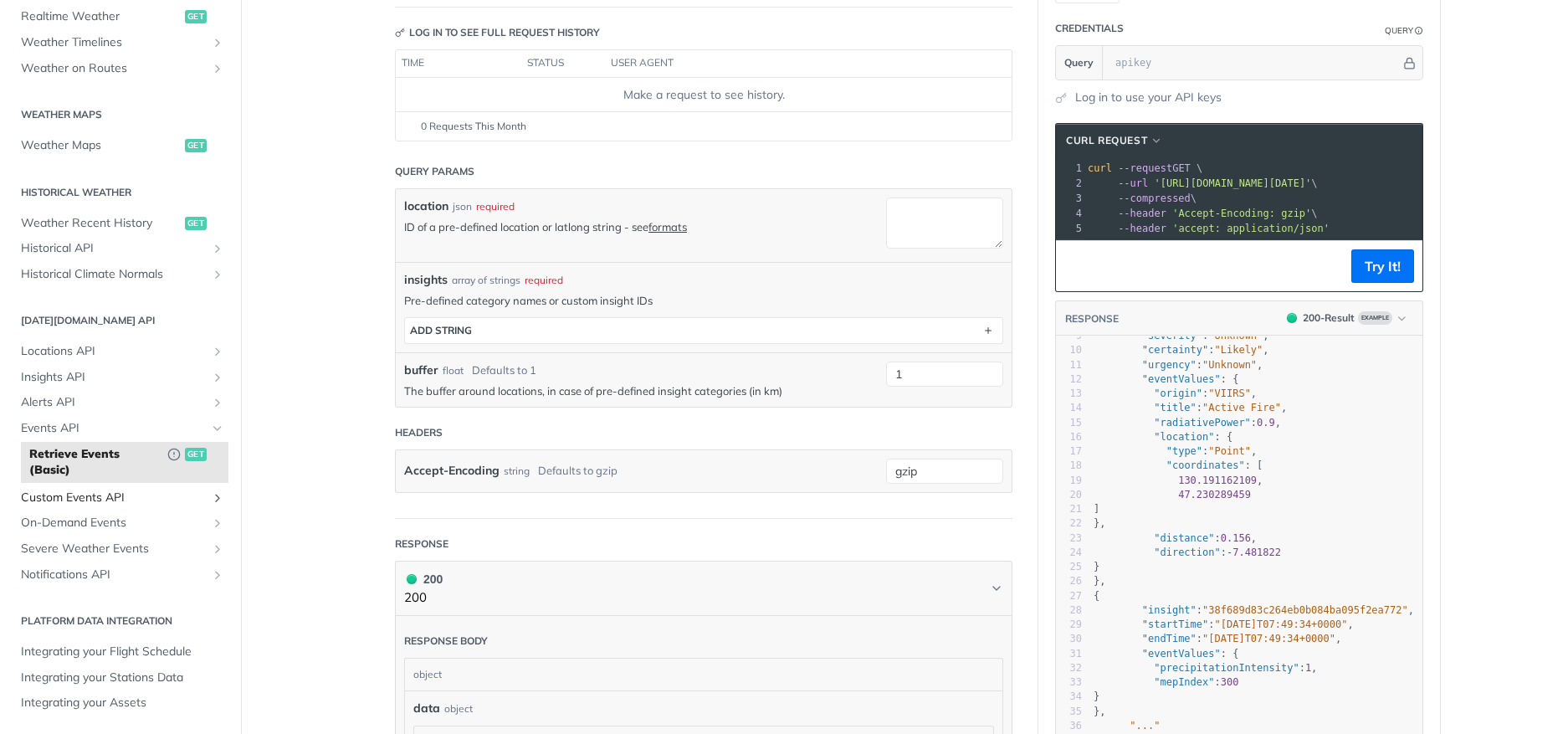
click at [68, 498] on span "Custom Events API" at bounding box center [114, 498] width 186 height 17
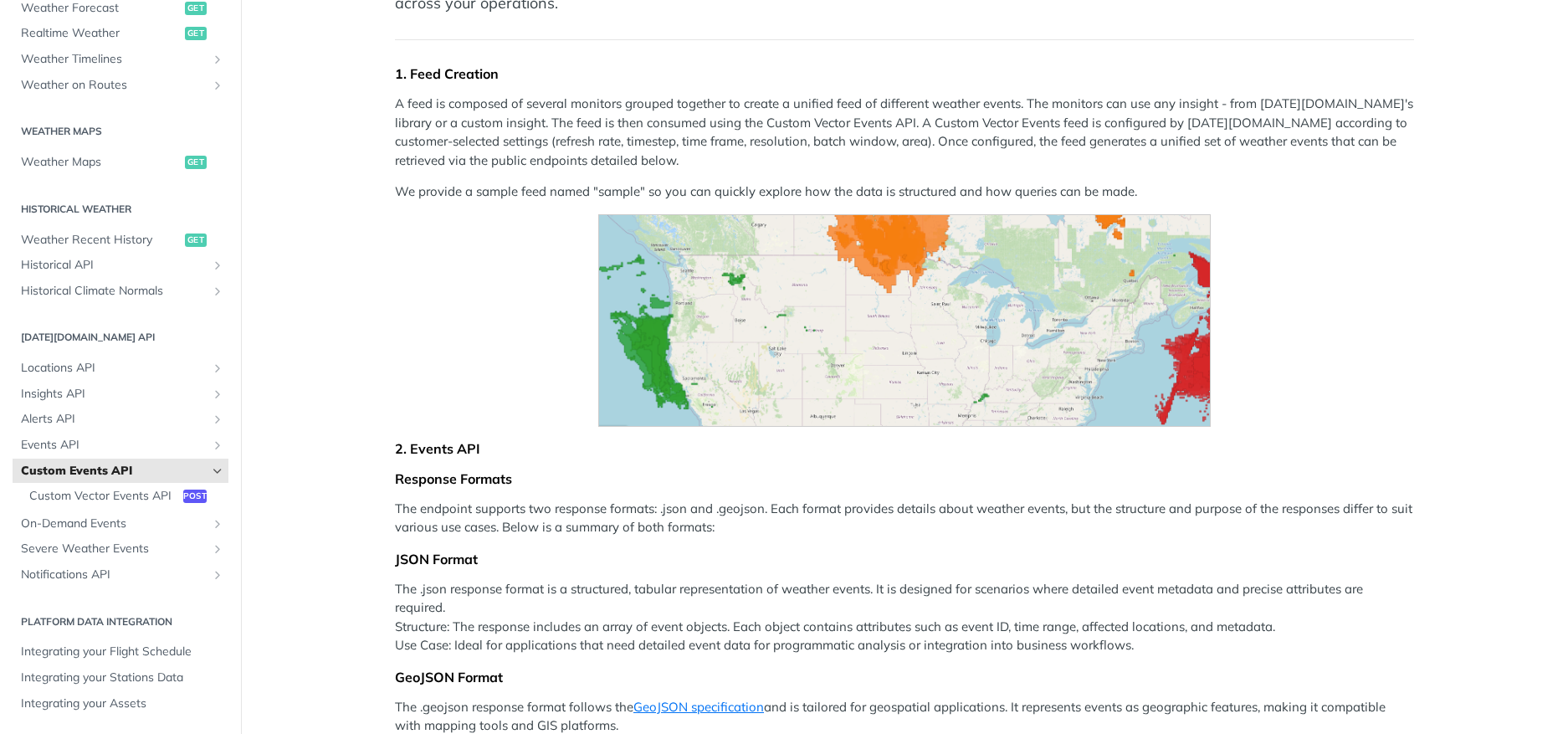
scroll to position [264, 0]
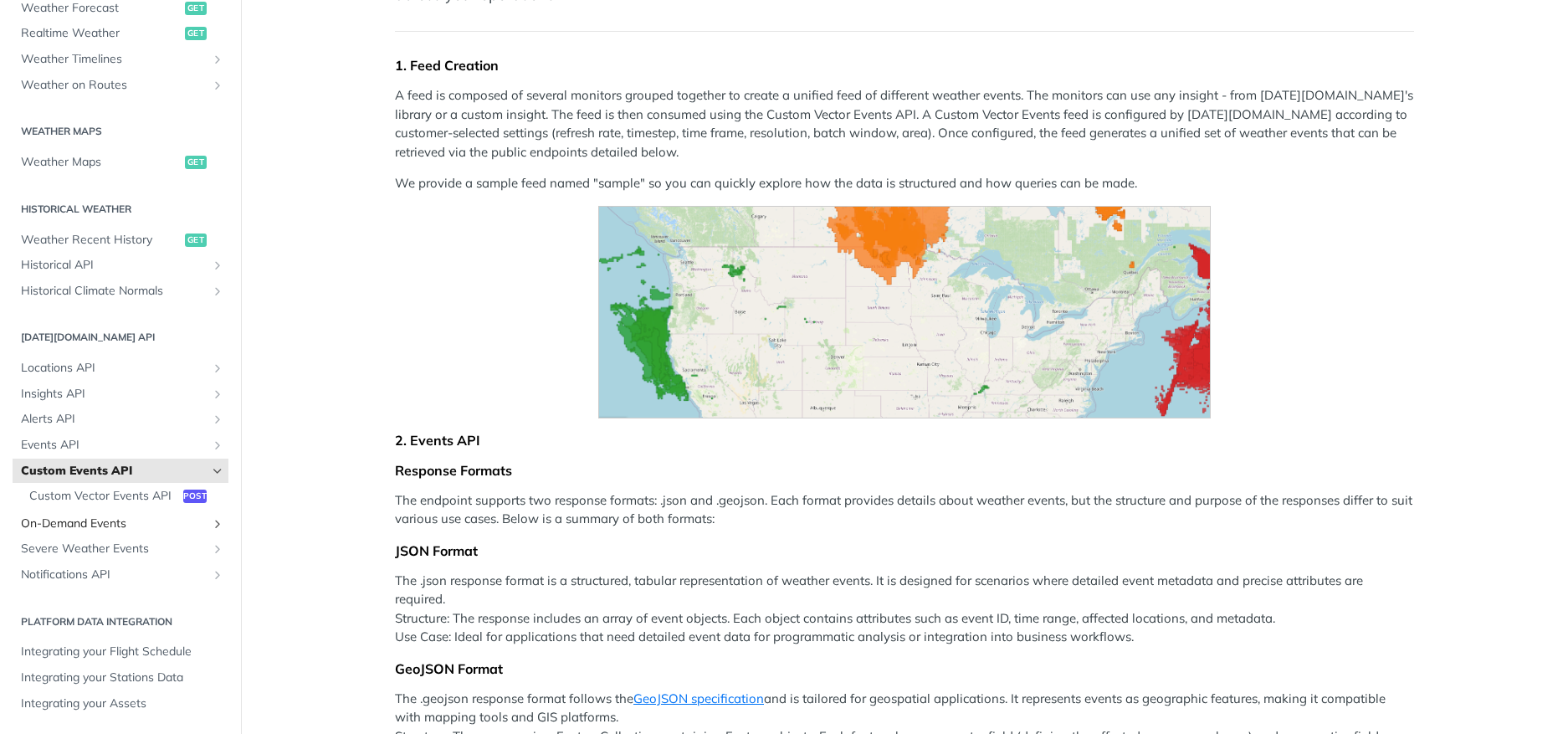
click at [73, 525] on span "On-Demand Events" at bounding box center [114, 524] width 186 height 17
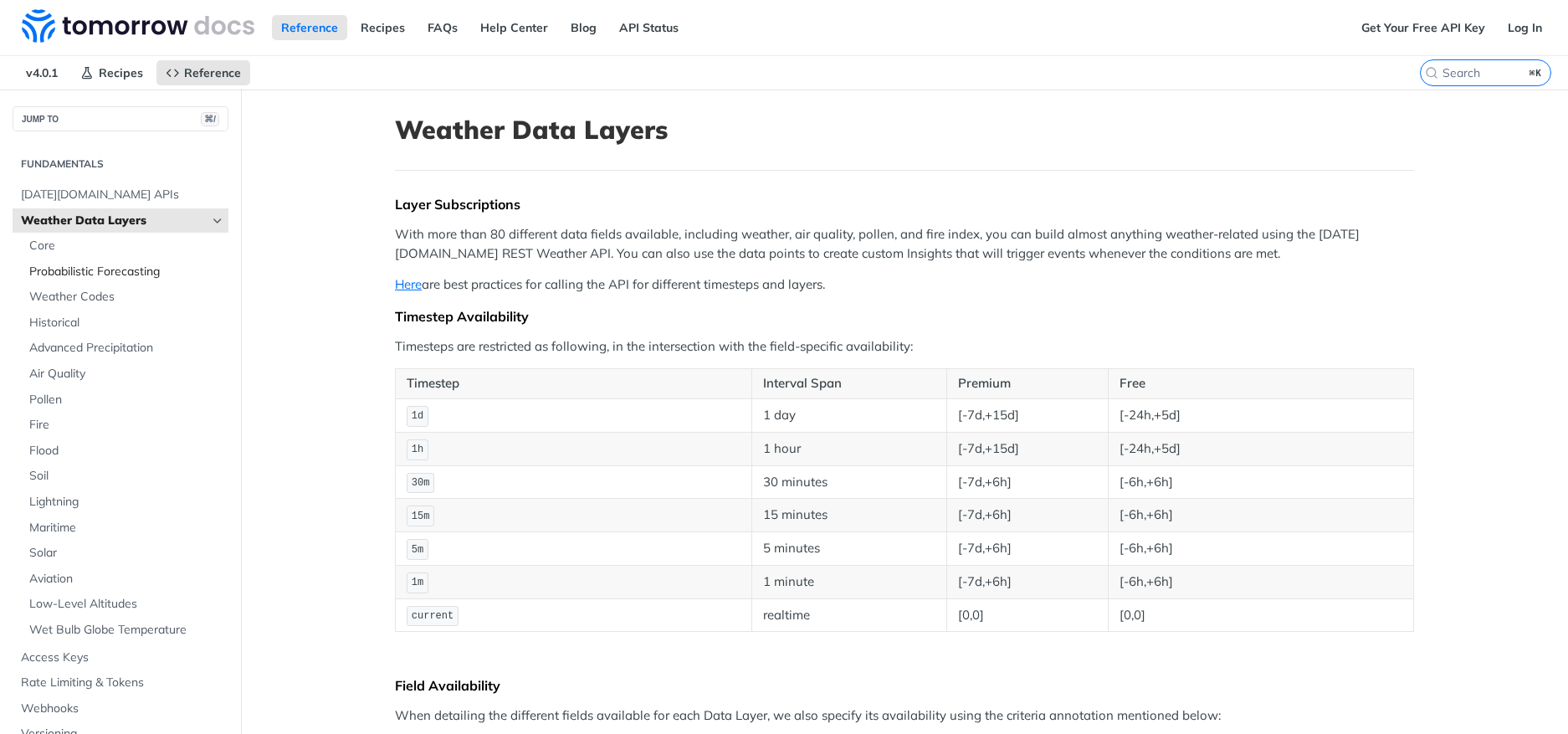
click at [96, 266] on span "Probabilistic Forecasting" at bounding box center [127, 272] width 195 height 17
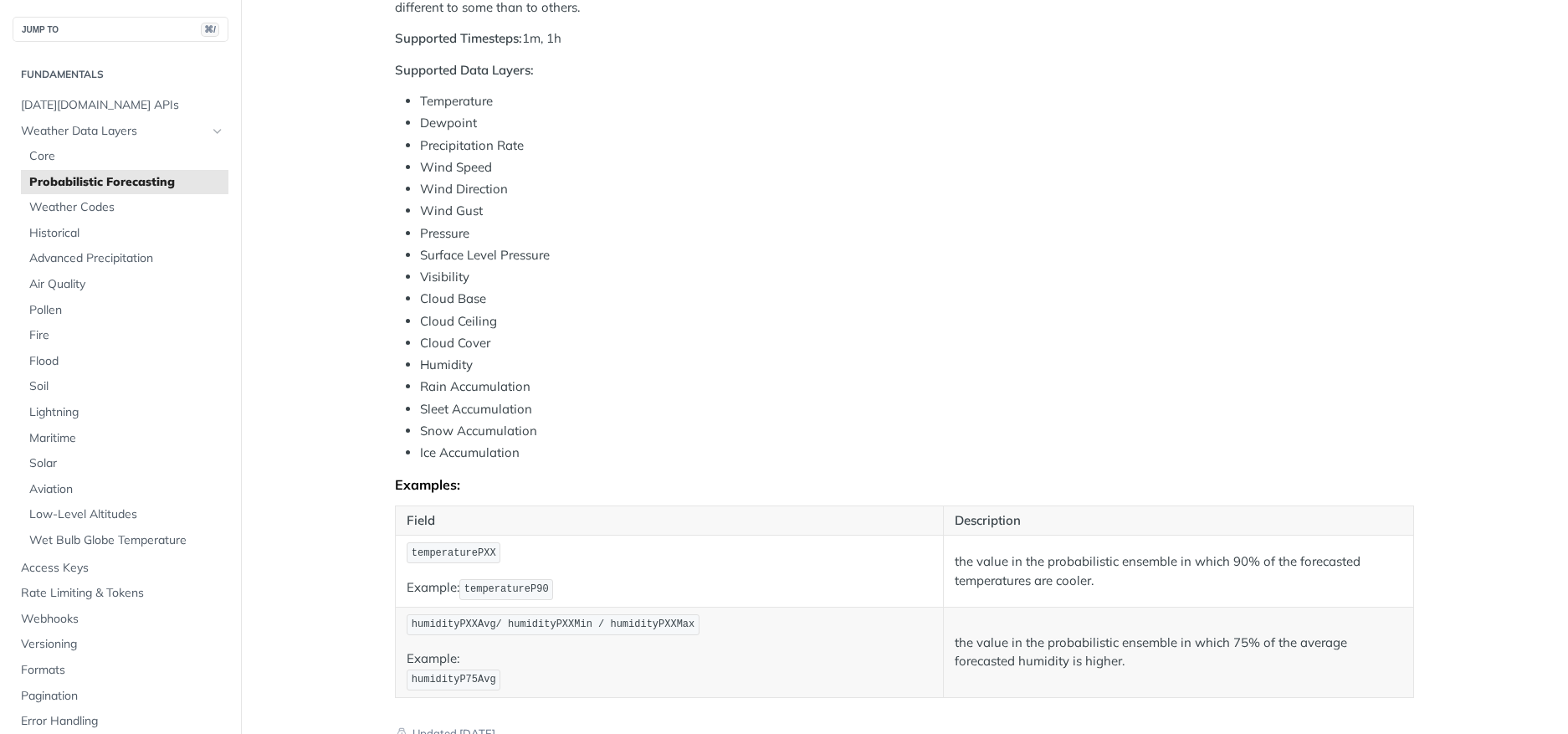
scroll to position [573, 0]
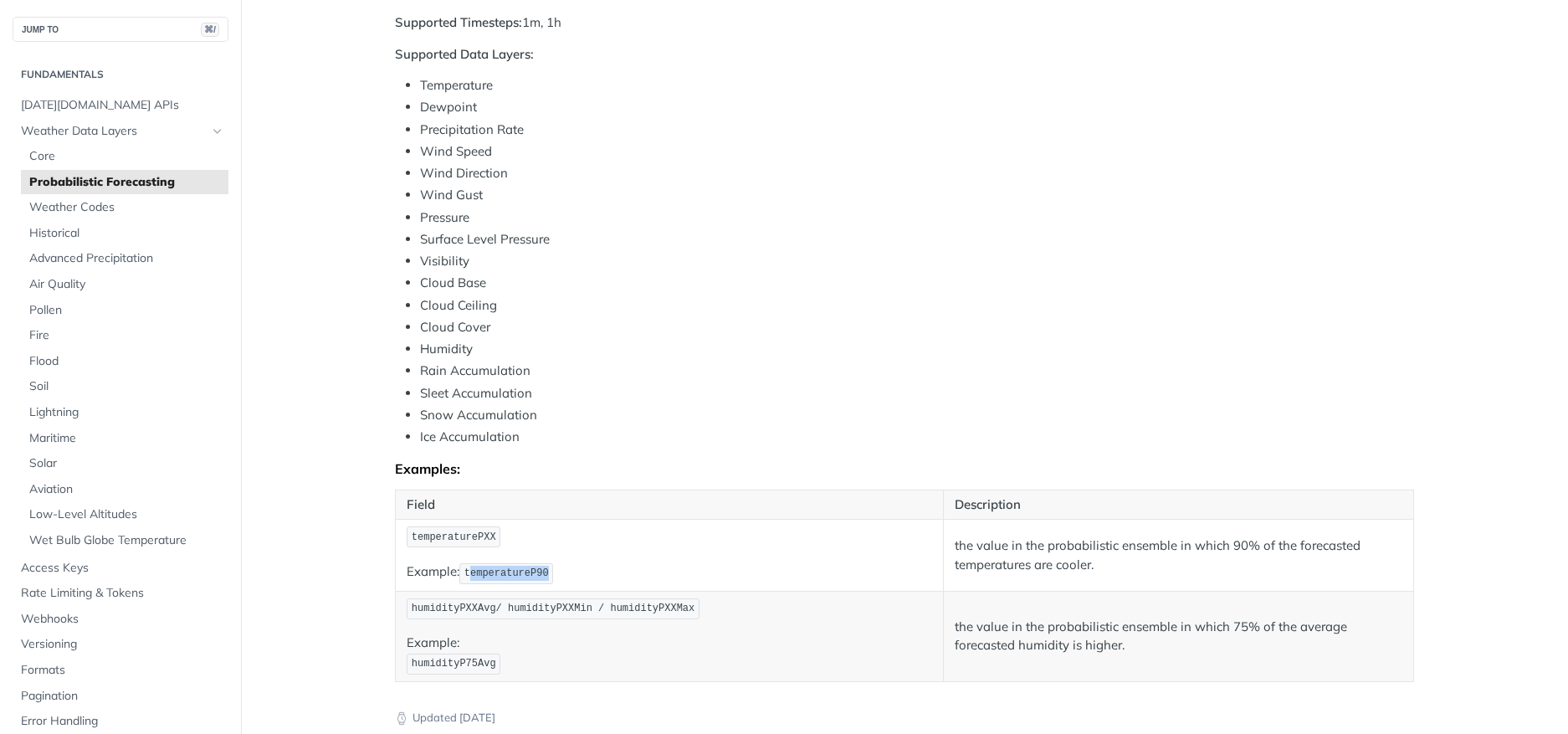
drag, startPoint x: 465, startPoint y: 575, endPoint x: 546, endPoint y: 577, distance: 81.0
click at [546, 577] on code "temperatureP90" at bounding box center [506, 574] width 94 height 21
click at [527, 576] on span "temperatureP90" at bounding box center [507, 574] width 85 height 12
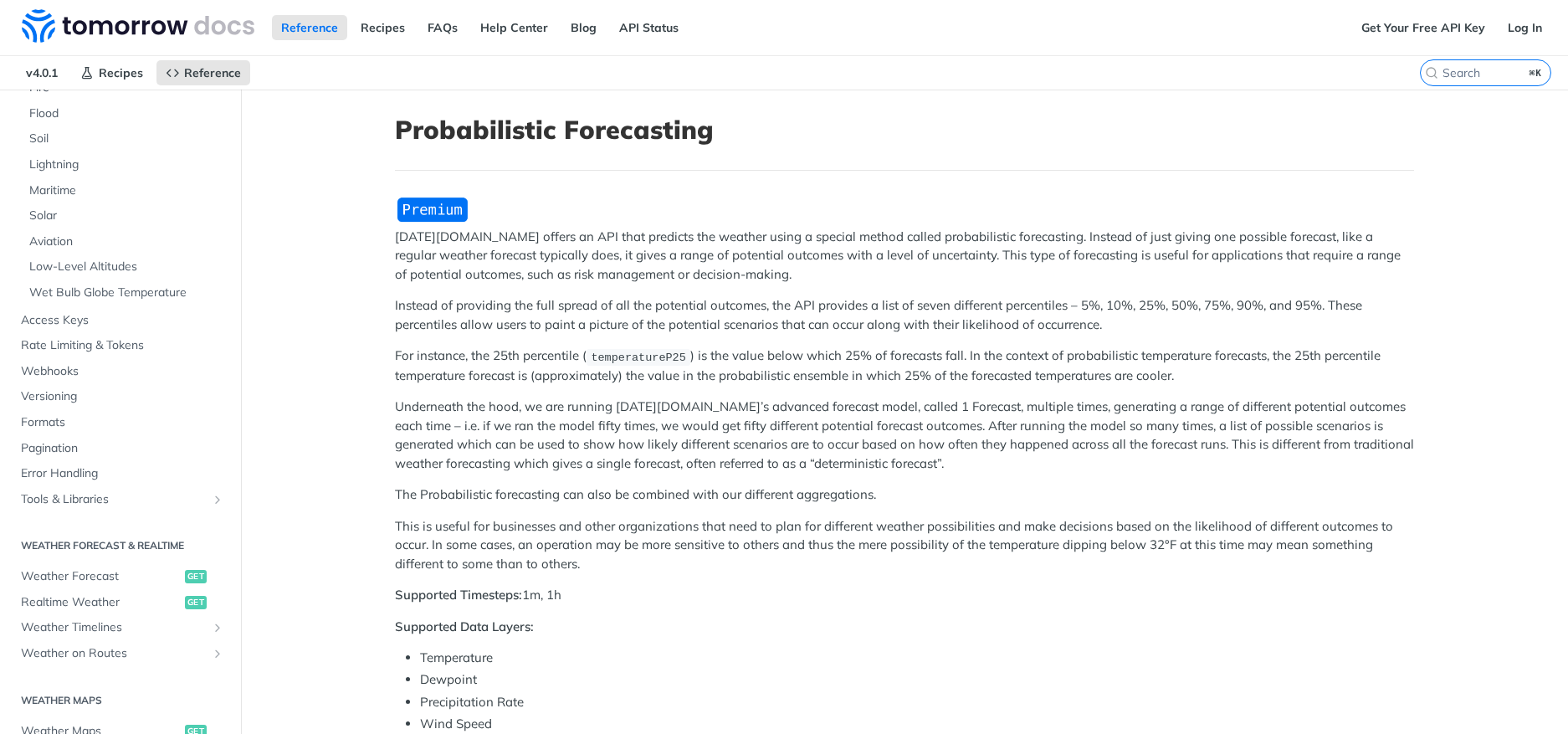
scroll to position [348, 0]
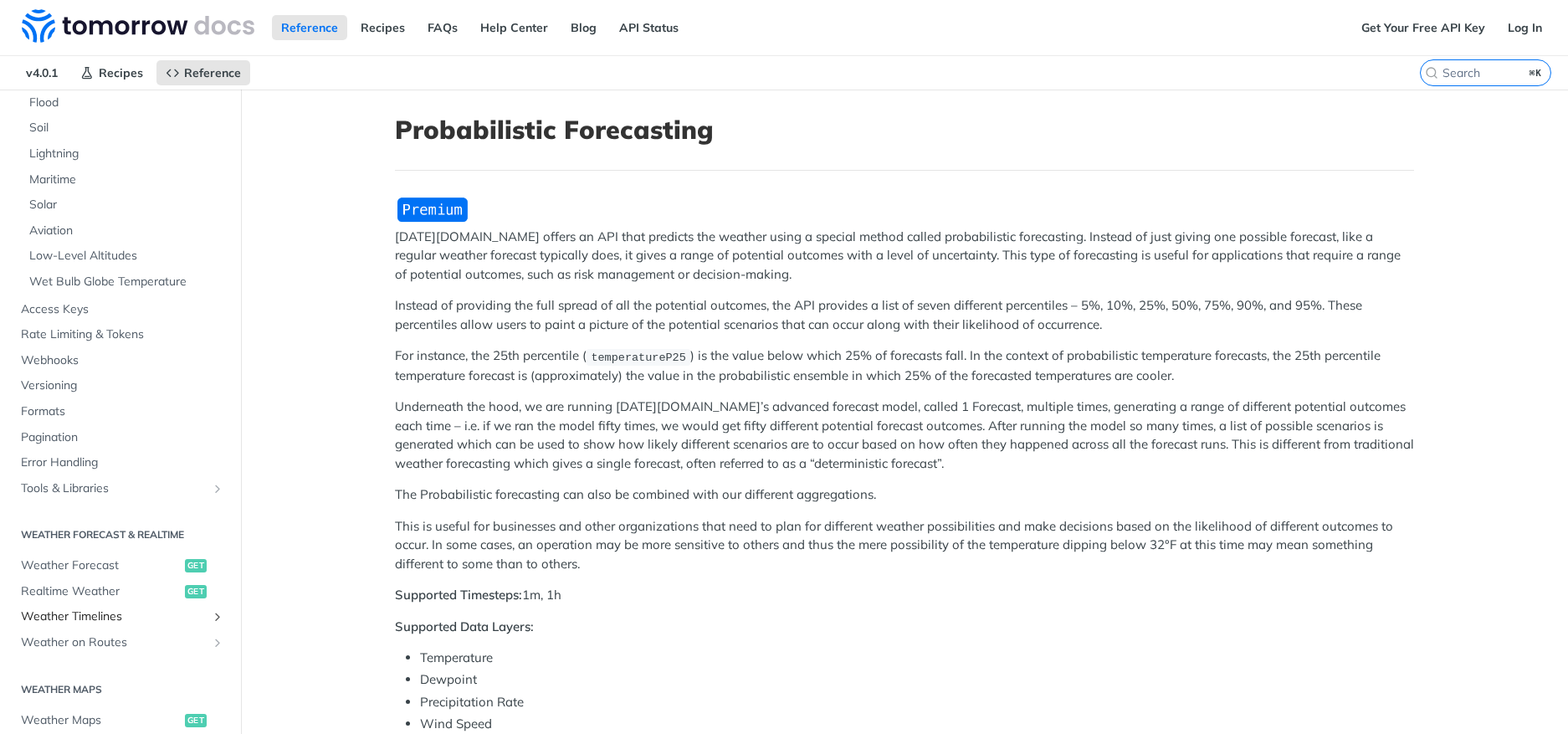
click at [103, 619] on span "Weather Timelines" at bounding box center [114, 617] width 186 height 17
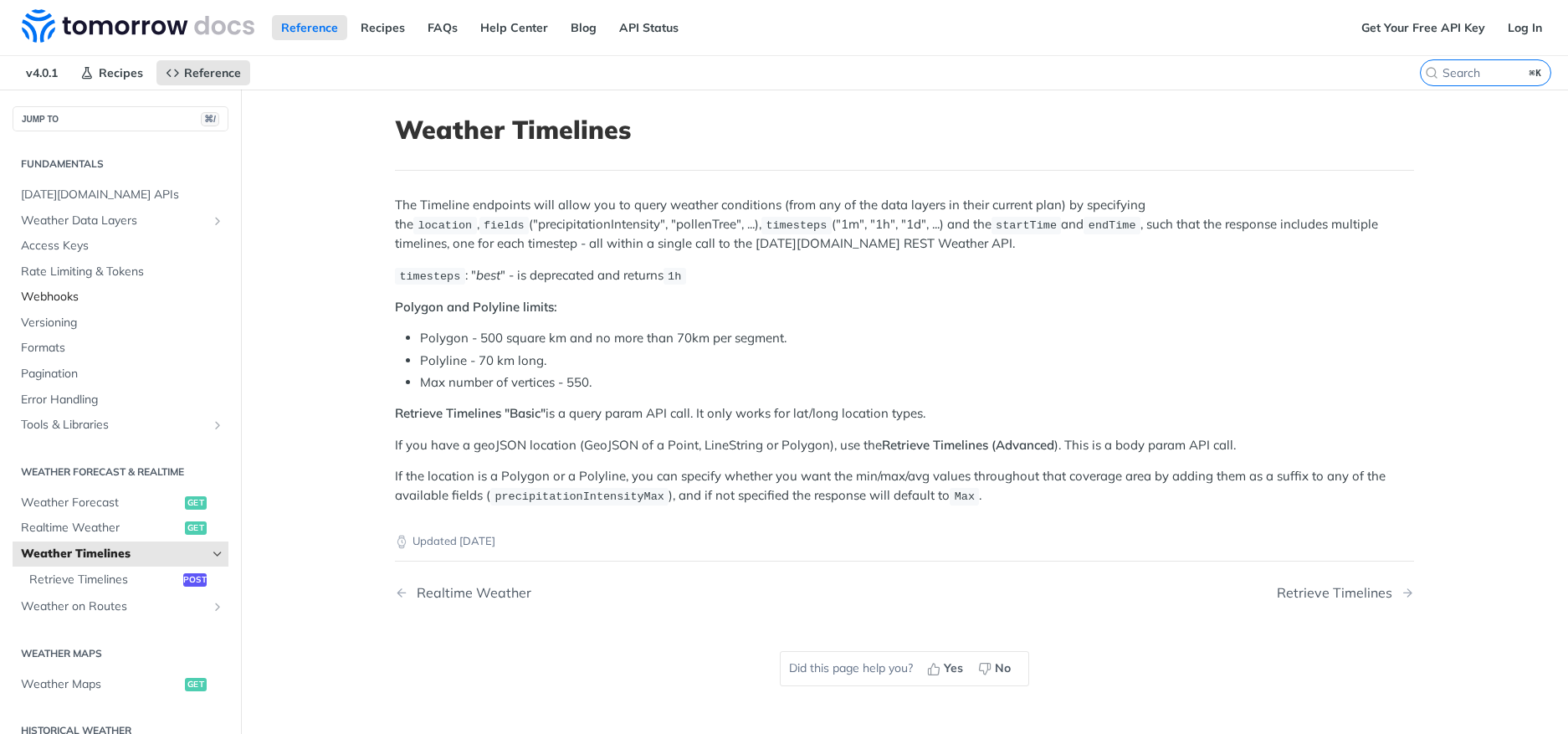
click at [72, 297] on span "Webhooks" at bounding box center [123, 297] width 203 height 17
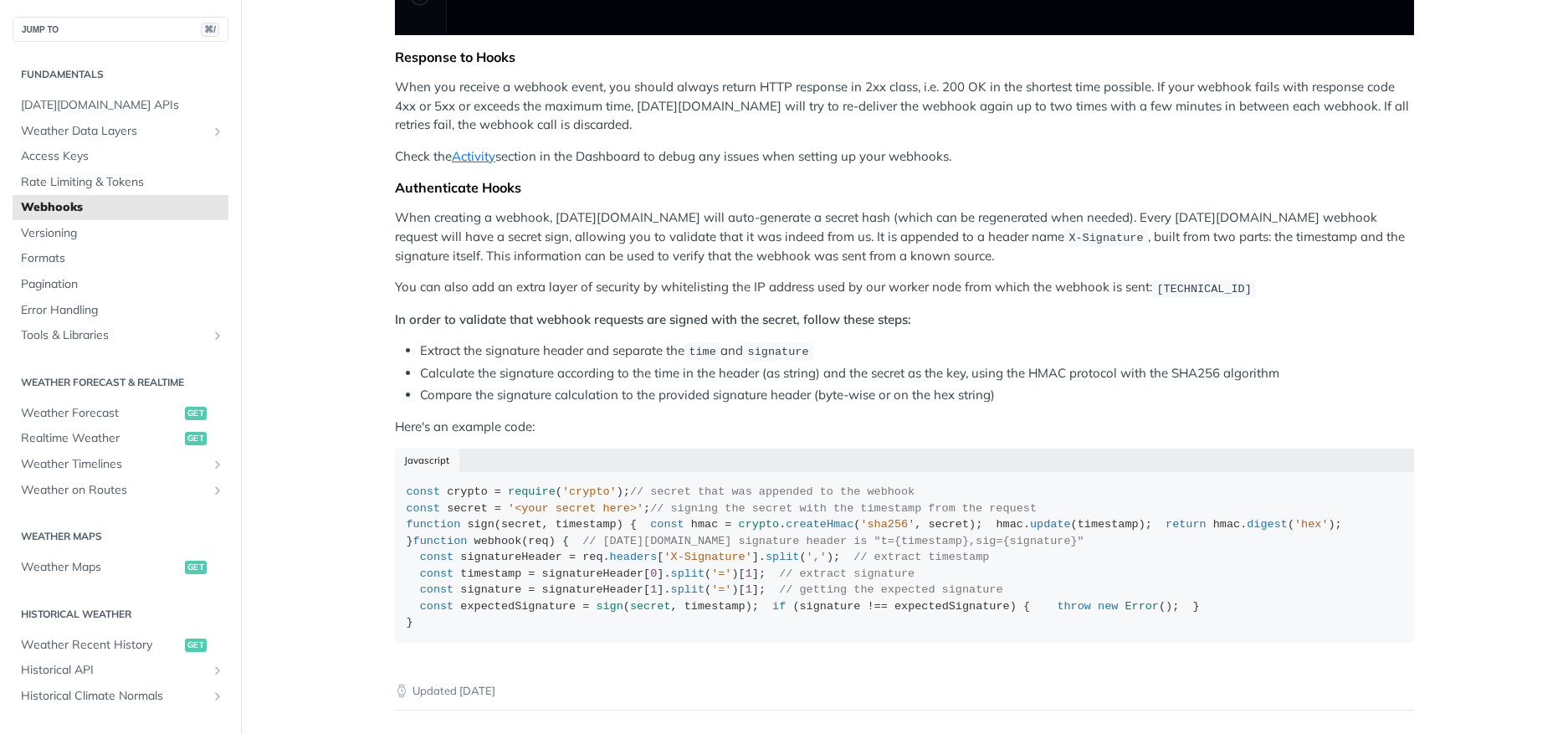
scroll to position [1027, 0]
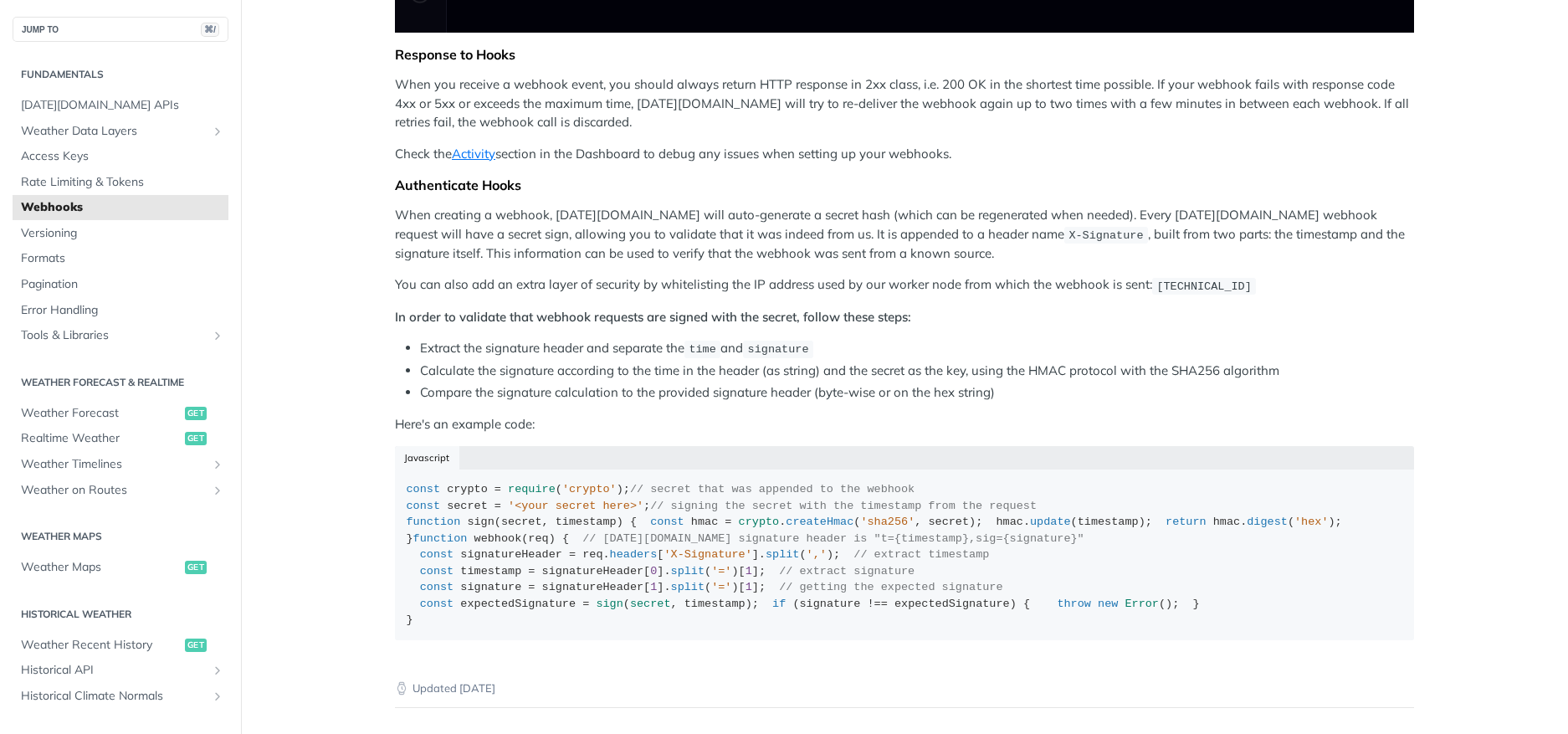
click at [135, 505] on div "Fundamentals [DATE][DOMAIN_NAME] APIs Weather Data Layers Core Probabilistic Fo…" at bounding box center [120, 576] width 241 height 1070
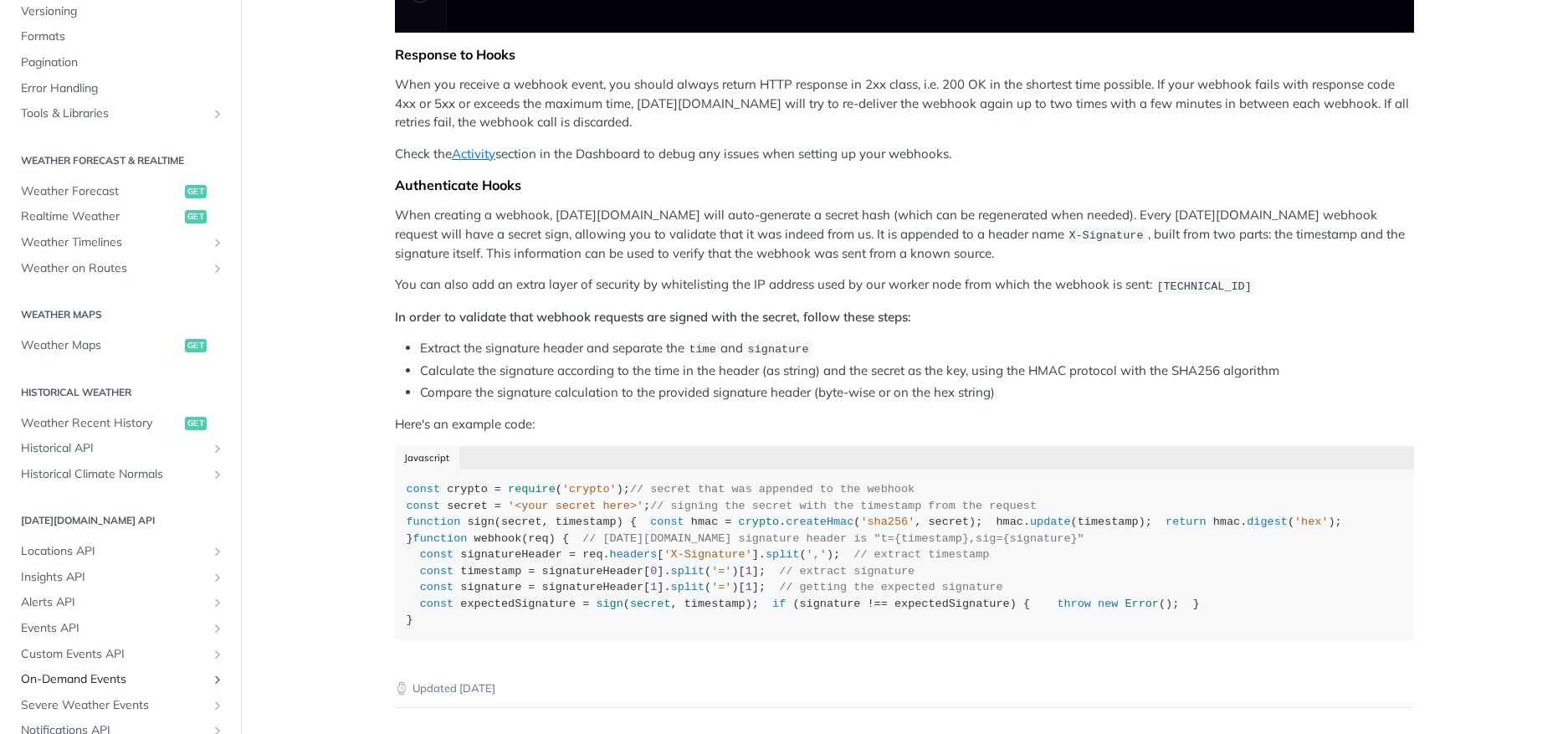
scroll to position [378, 0]
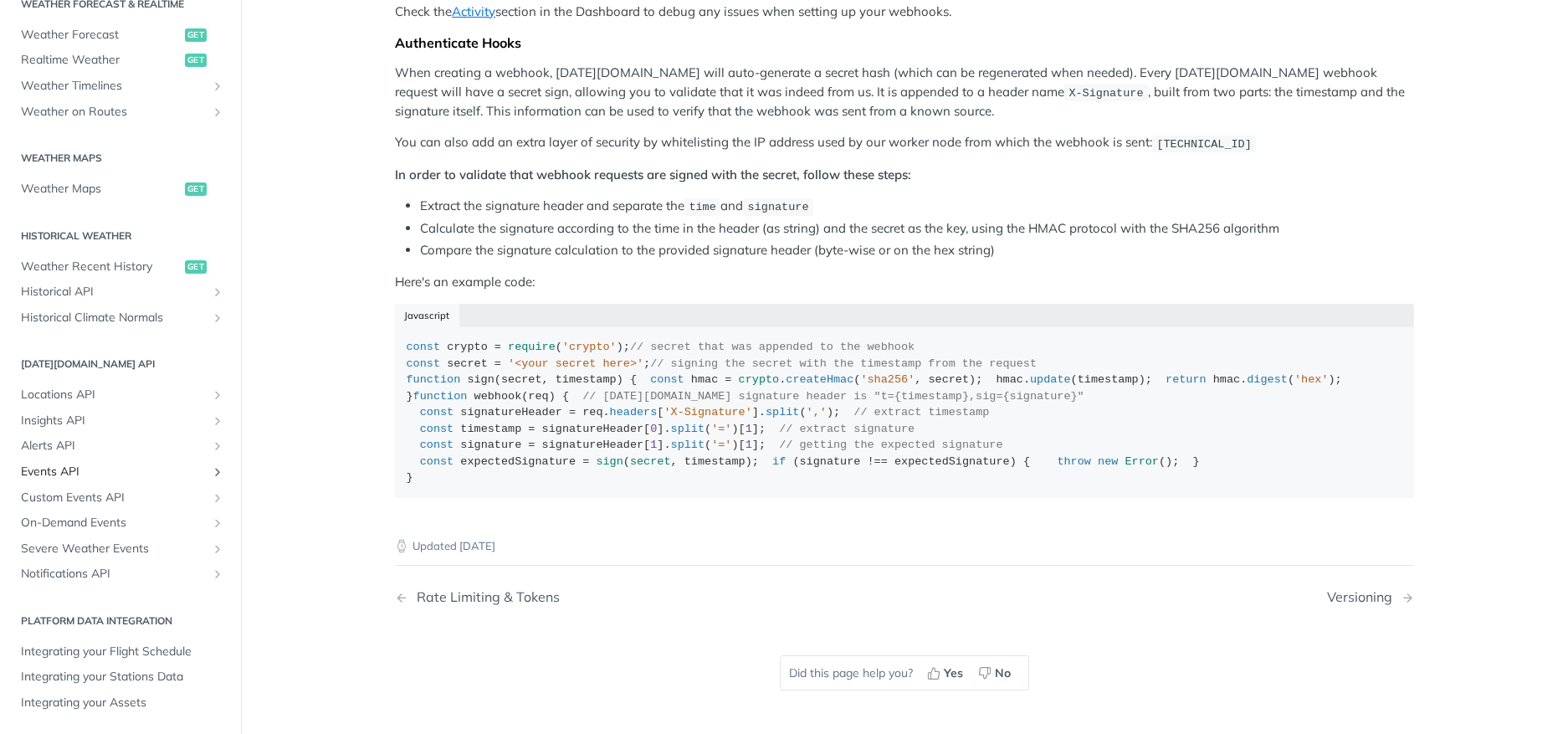
click at [72, 471] on span "Events API" at bounding box center [114, 472] width 186 height 17
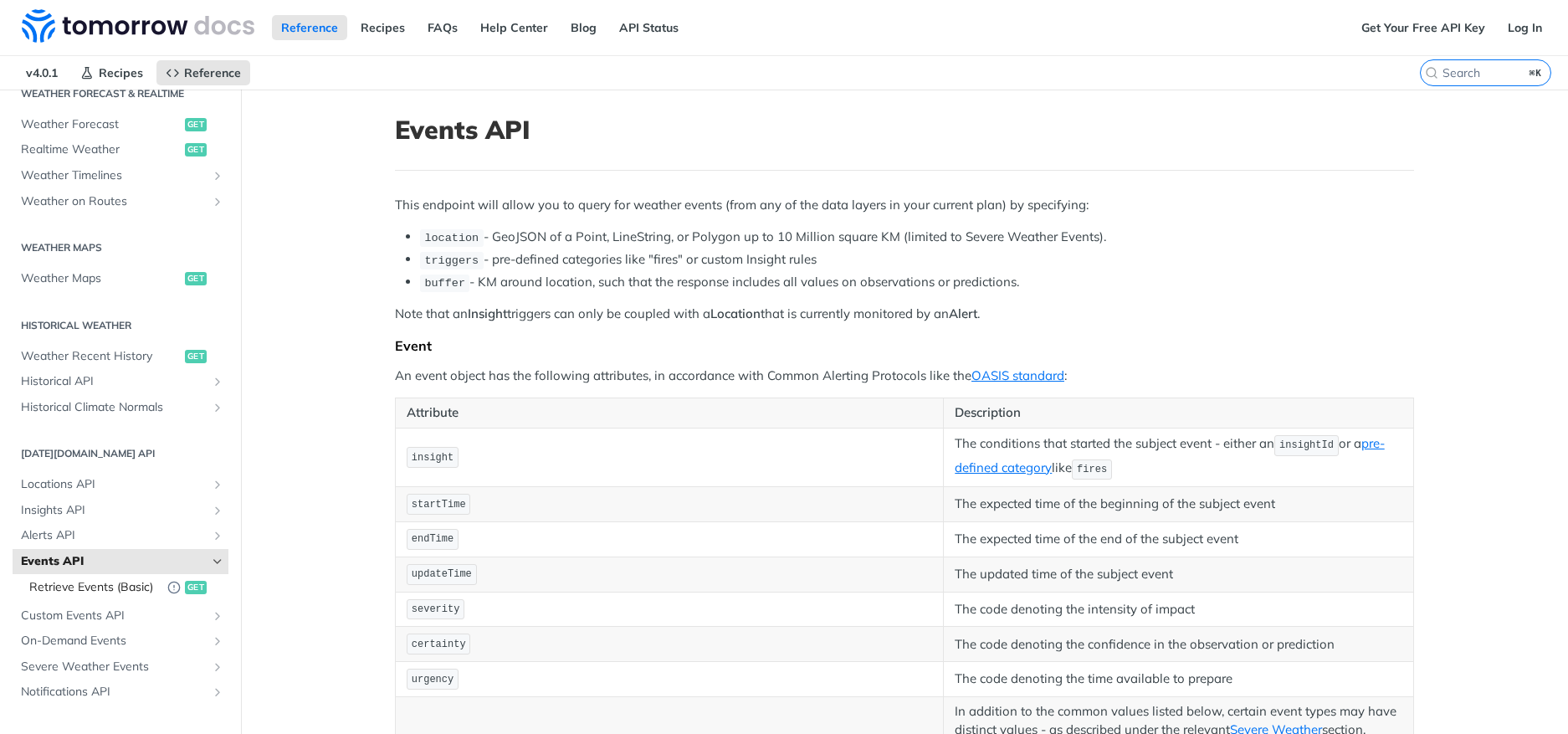
click at [168, 590] on icon "Deprecated Endpoint" at bounding box center [175, 587] width 14 height 14
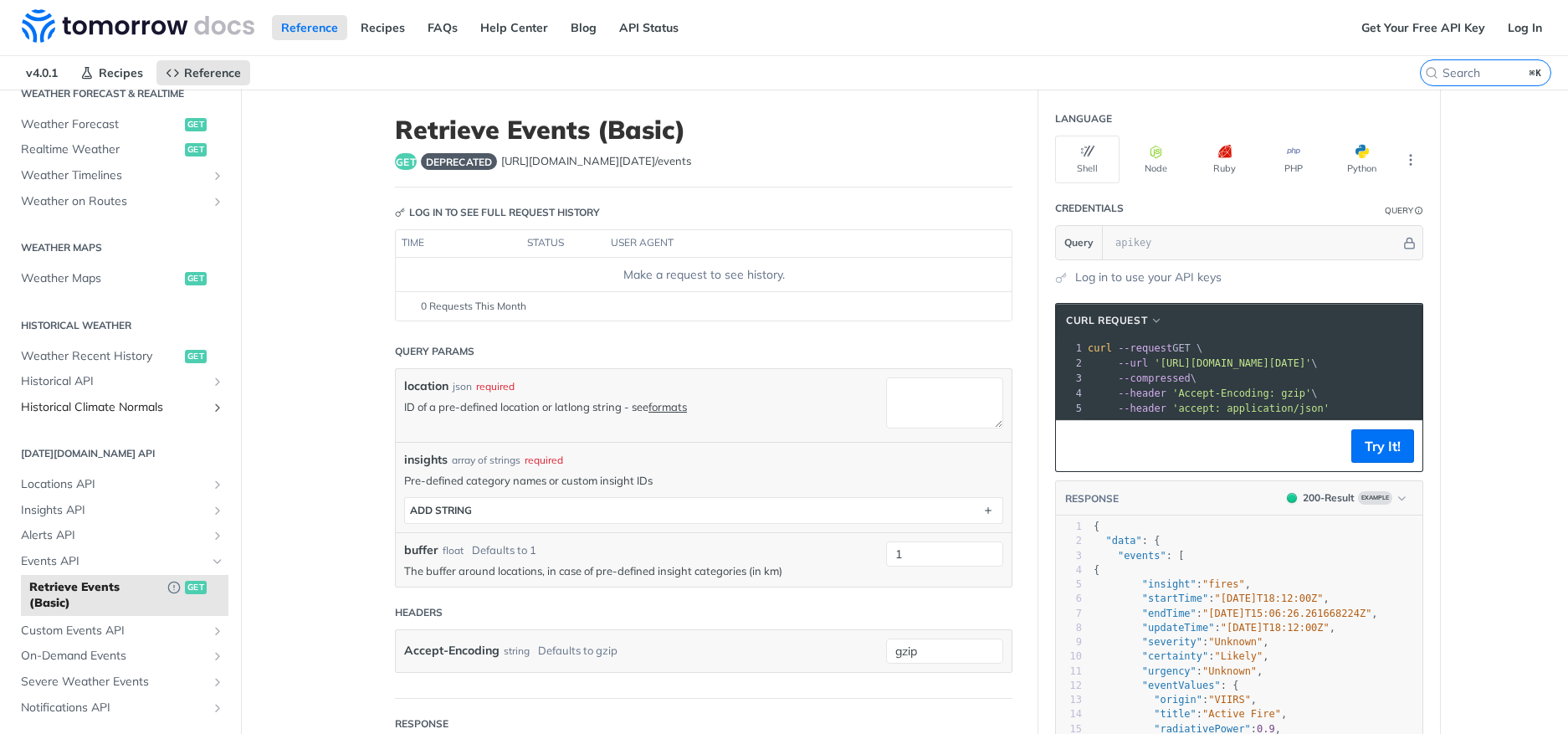
click at [106, 408] on span "Historical Climate Normals" at bounding box center [114, 408] width 186 height 17
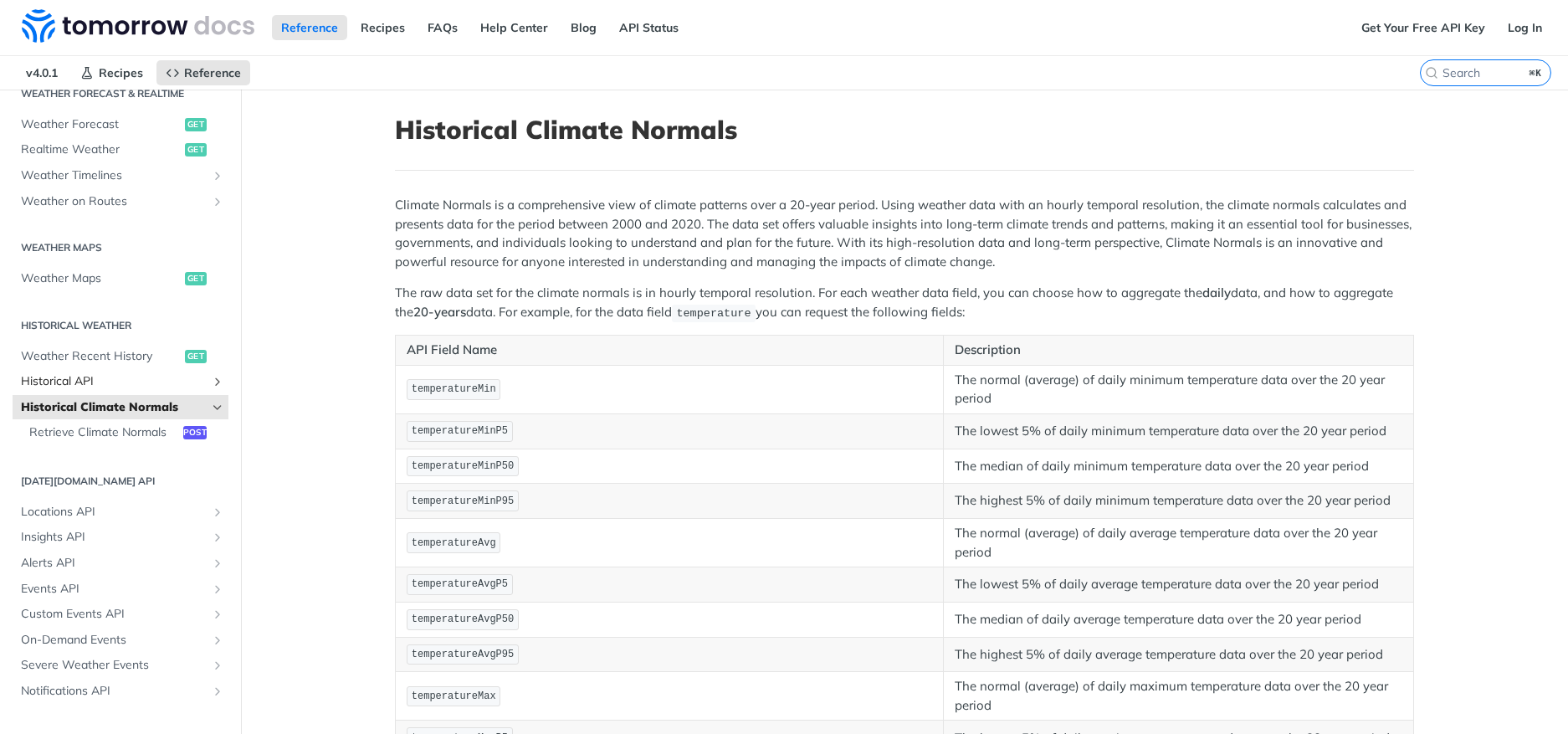
click at [99, 378] on span "Historical API" at bounding box center [114, 382] width 186 height 17
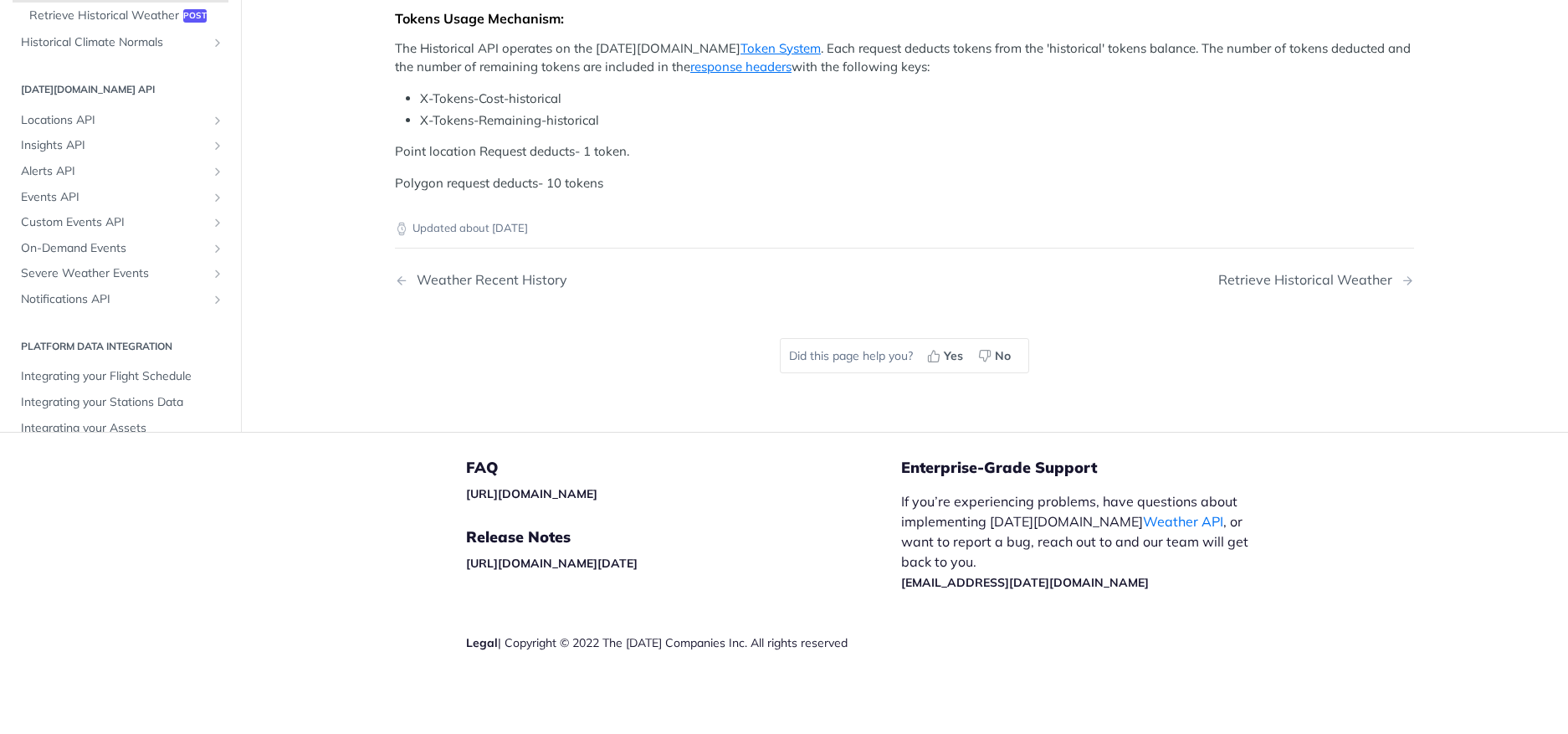
scroll to position [704, 0]
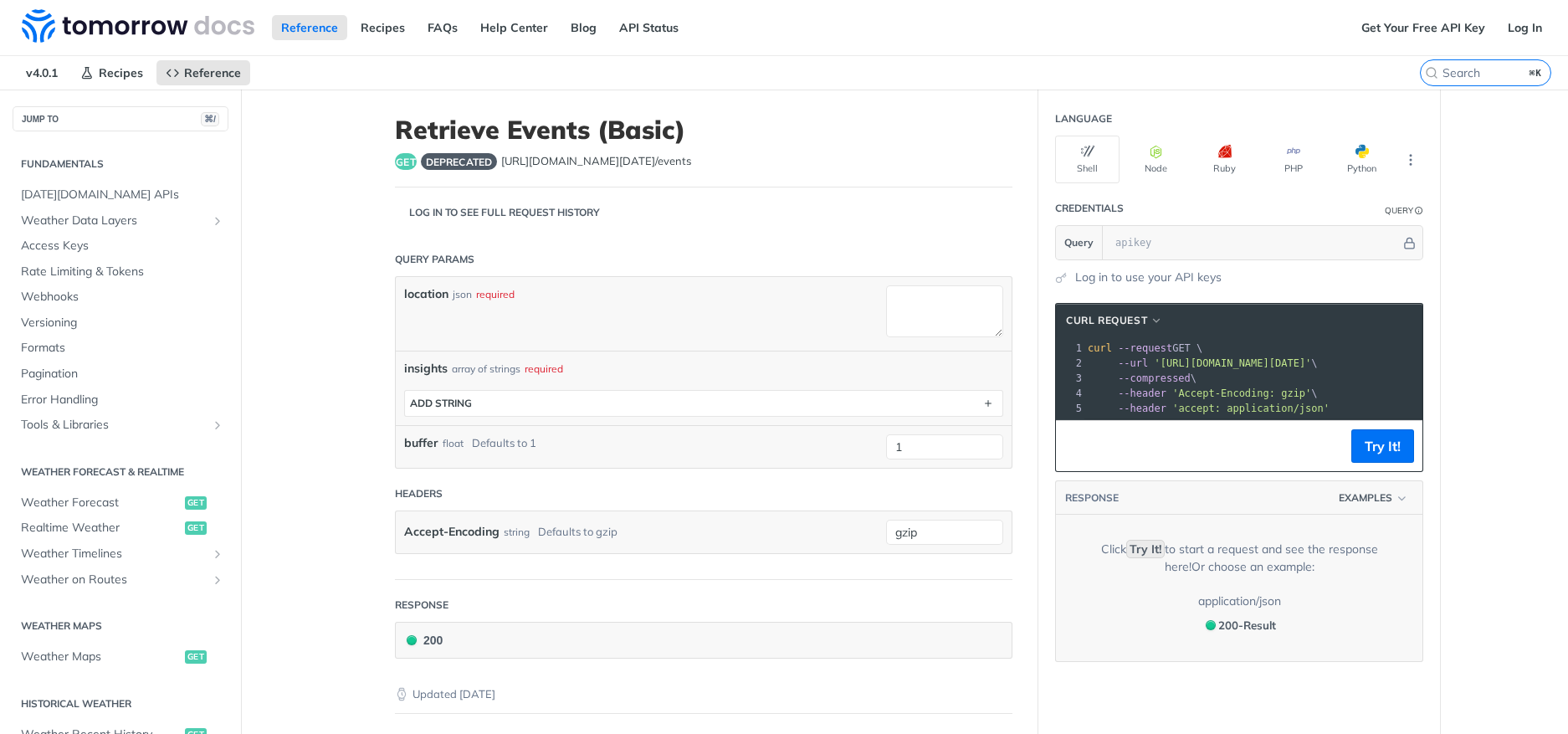
scroll to position [378, 0]
